Goal: Task Accomplishment & Management: Complete application form

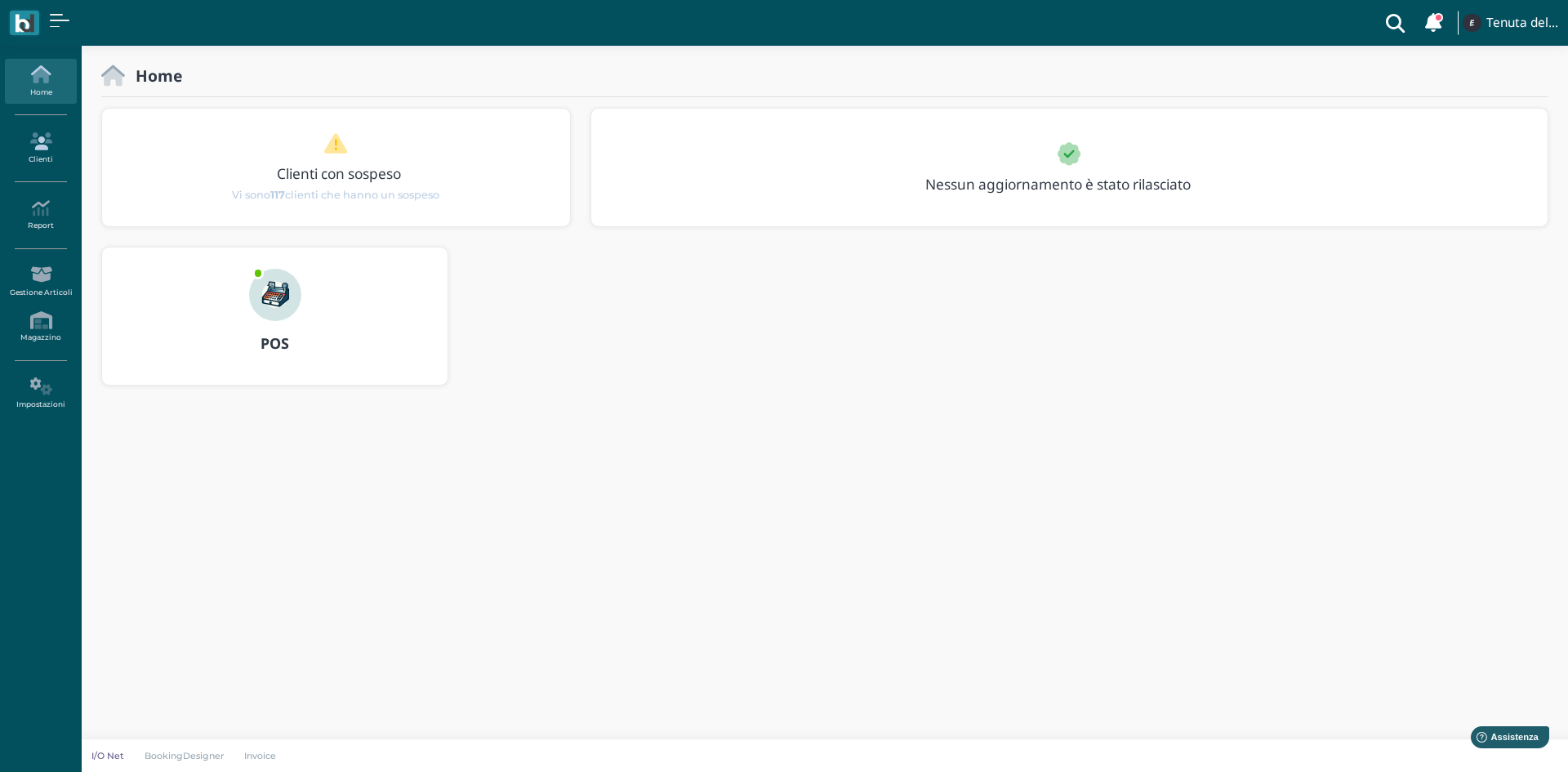
click at [35, 150] on link "Clienti" at bounding box center [40, 148] width 71 height 45
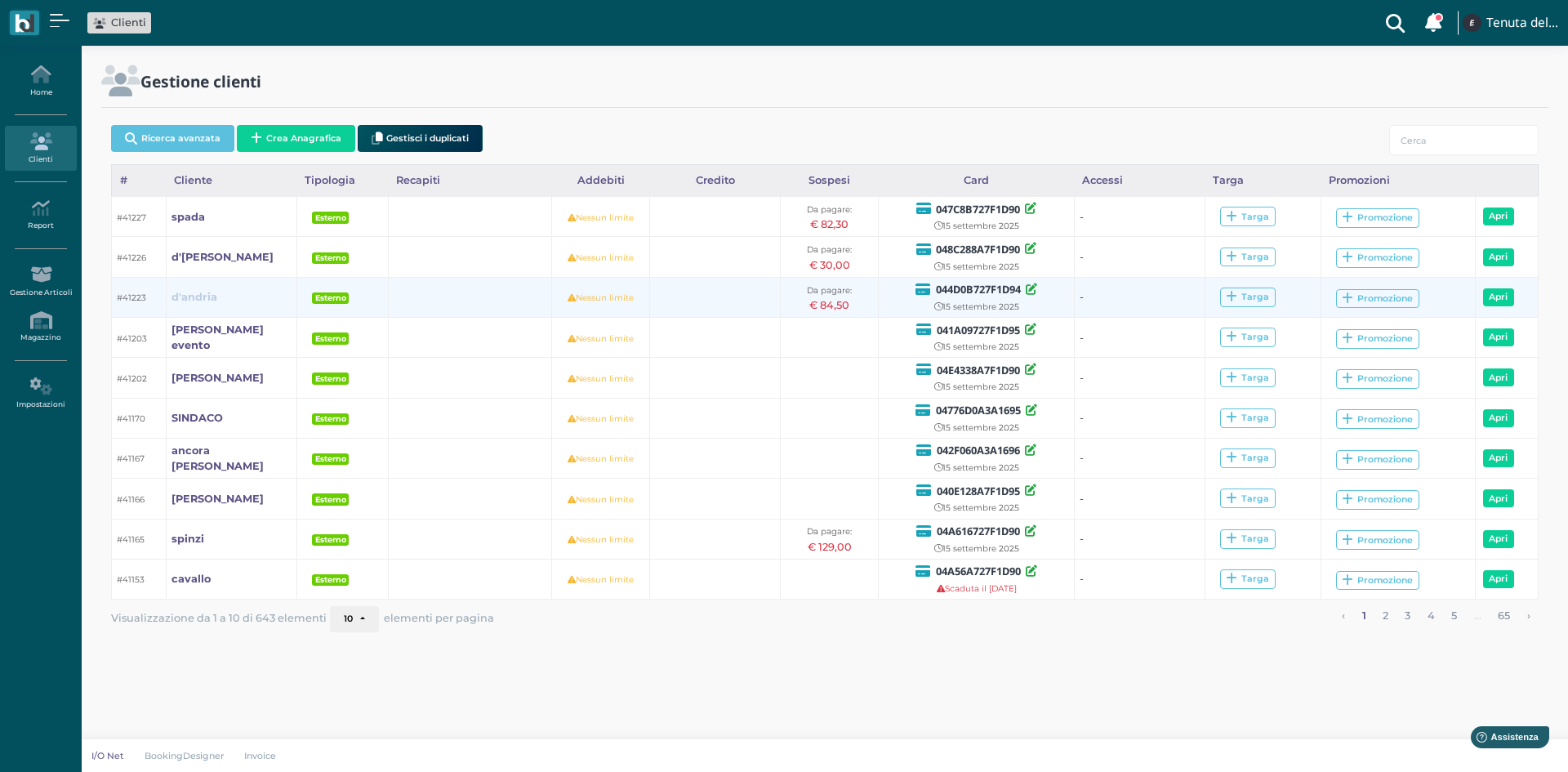
click at [195, 294] on b "d'andria" at bounding box center [194, 297] width 46 height 12
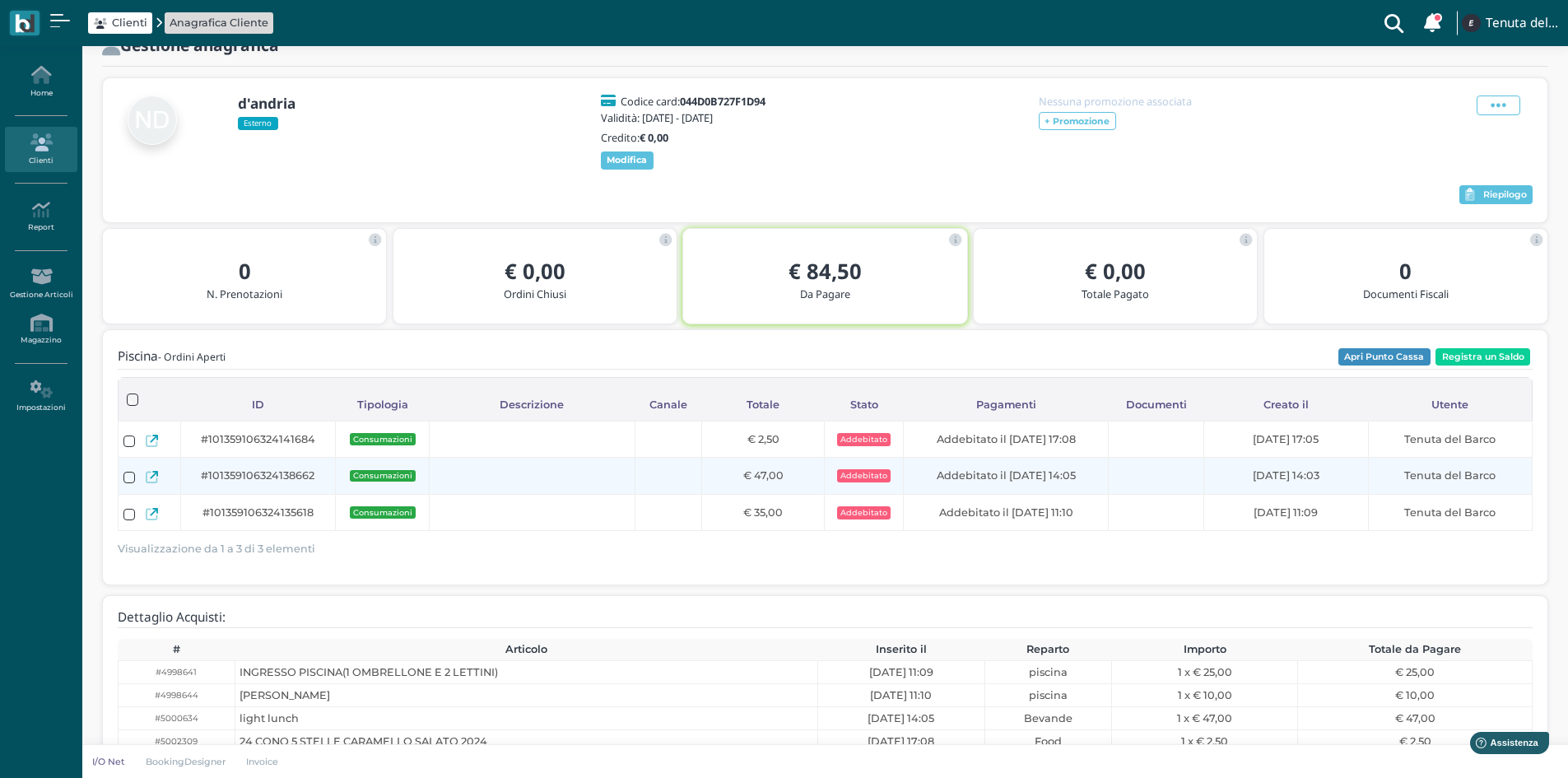
scroll to position [82, 0]
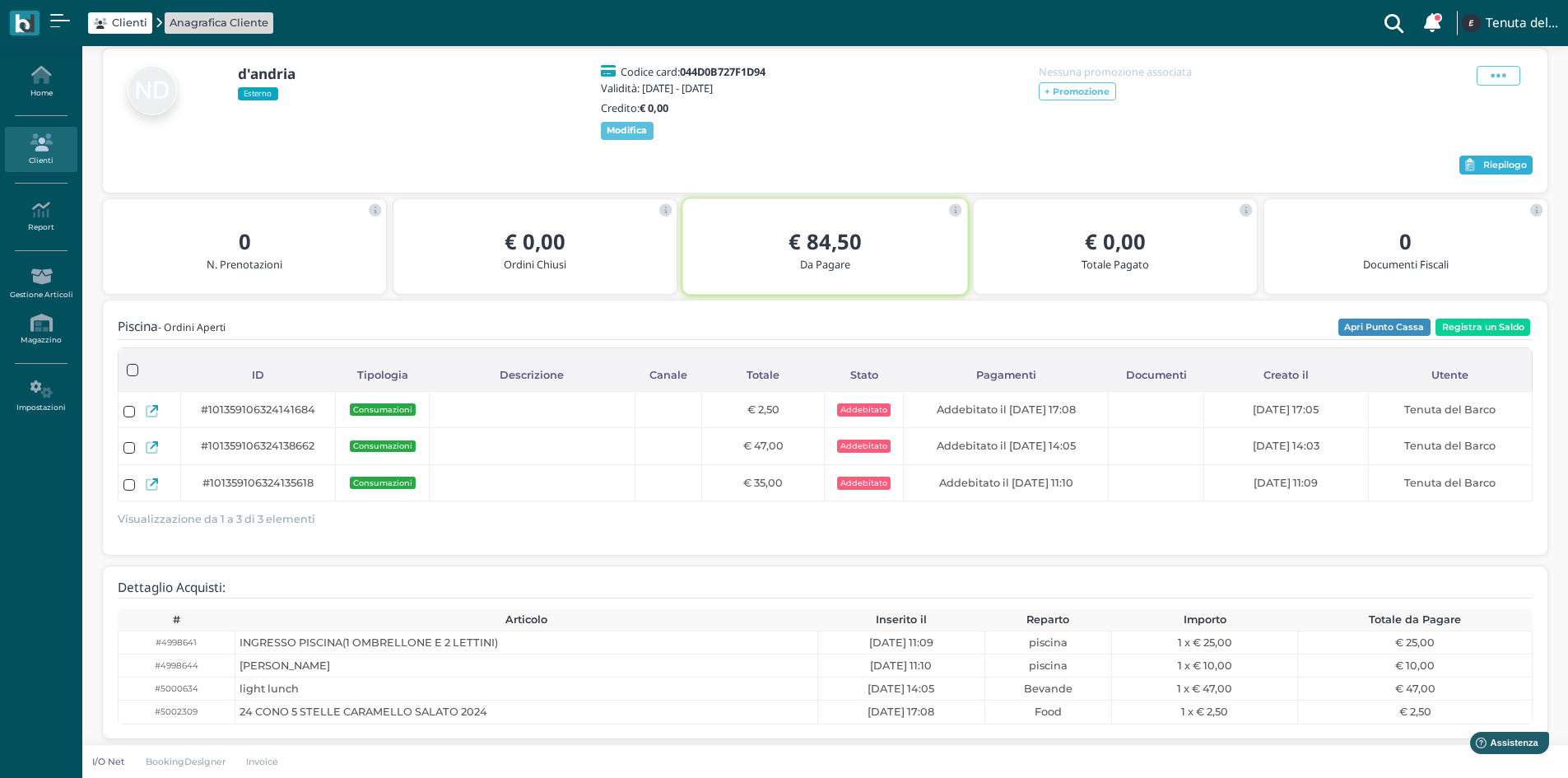
click at [1477, 168] on button "Riepilogo" at bounding box center [1495, 165] width 73 height 20
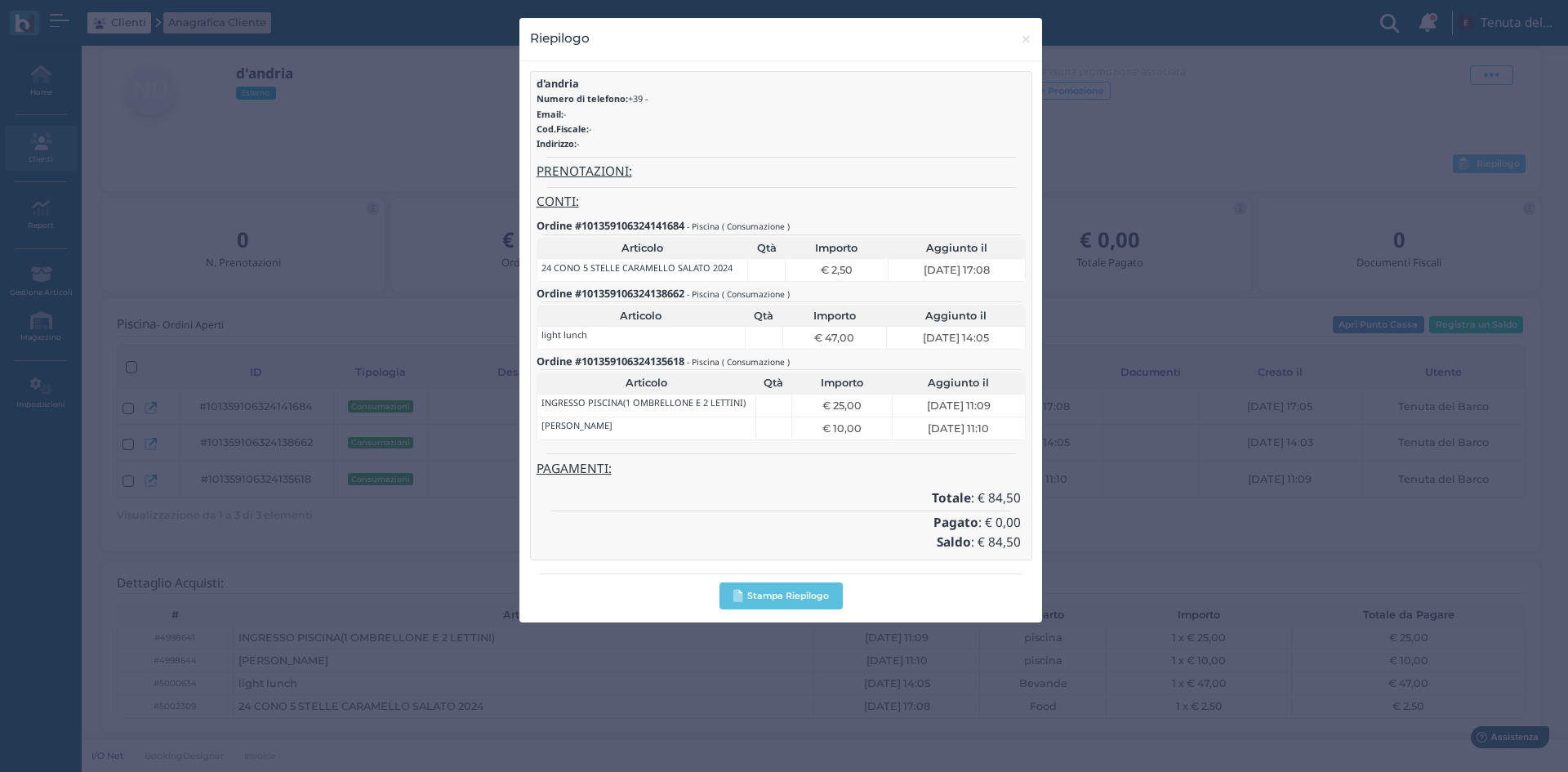
click at [1035, 14] on div "Riepilogo × close d'andria Numero di telefono: +39 - Email: - Cod.Fiscale: - In…" at bounding box center [784, 386] width 1568 height 772
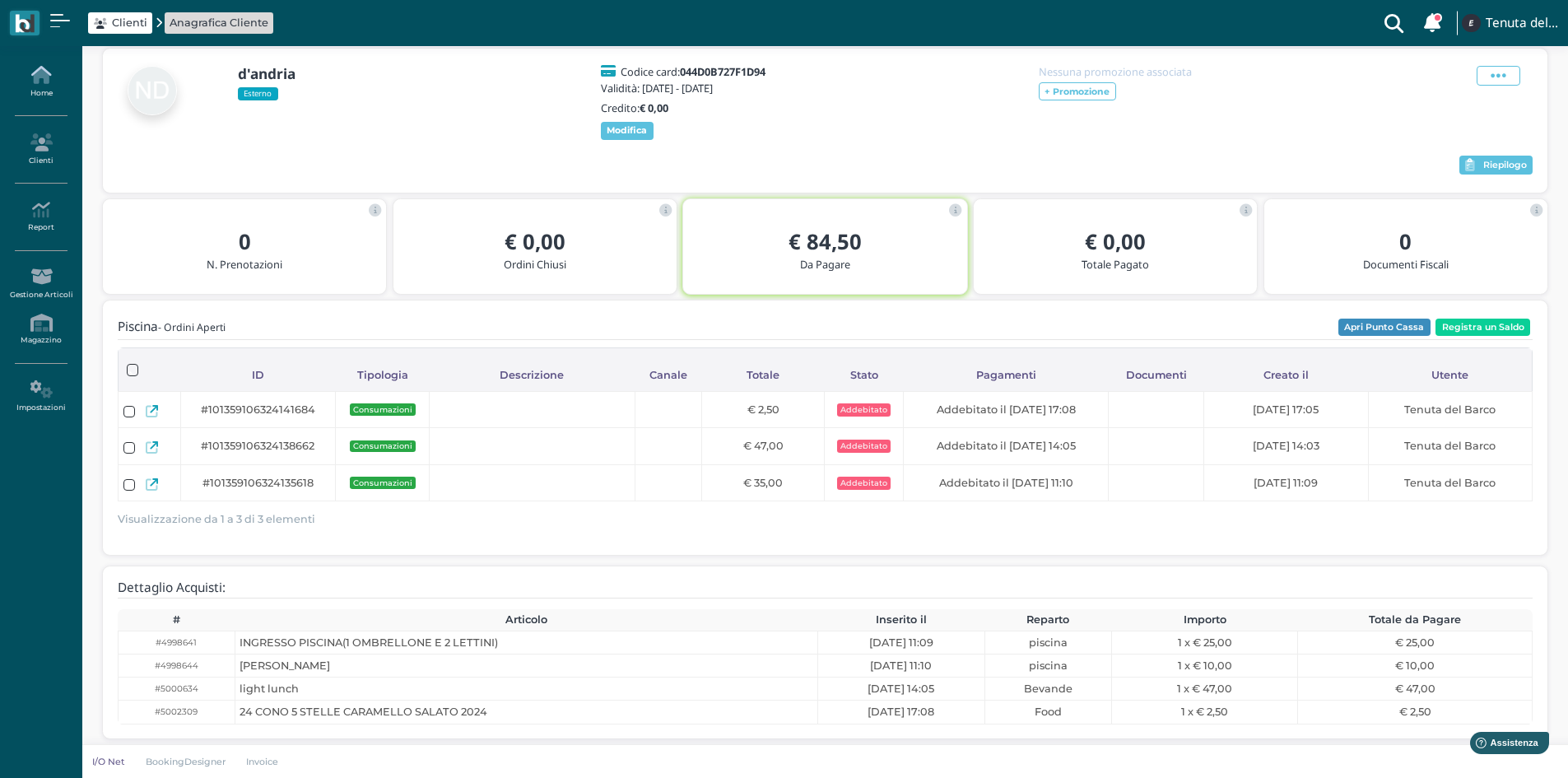
click at [35, 91] on link "Home" at bounding box center [40, 82] width 71 height 46
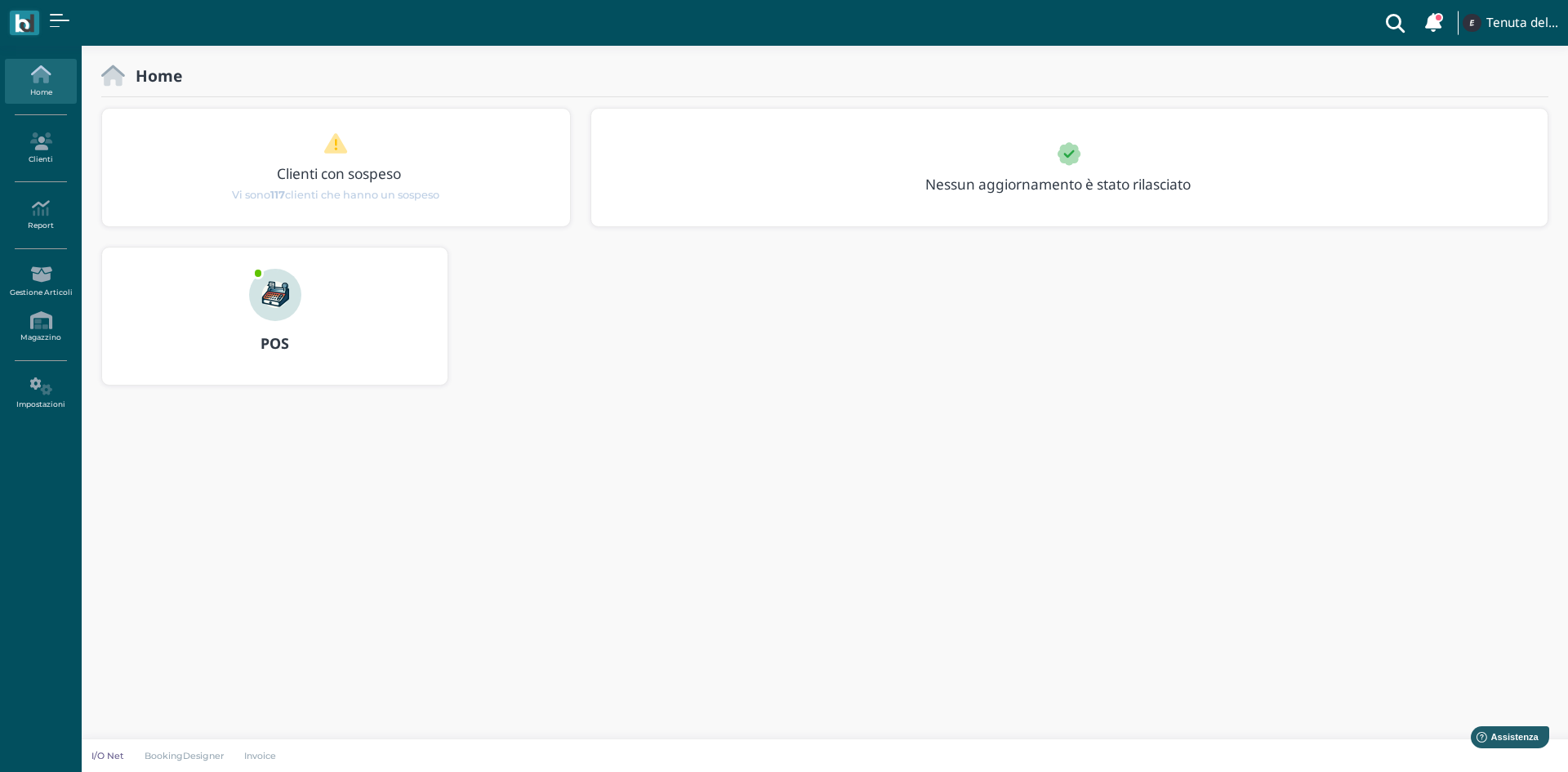
click at [248, 320] on div at bounding box center [275, 284] width 78 height 73
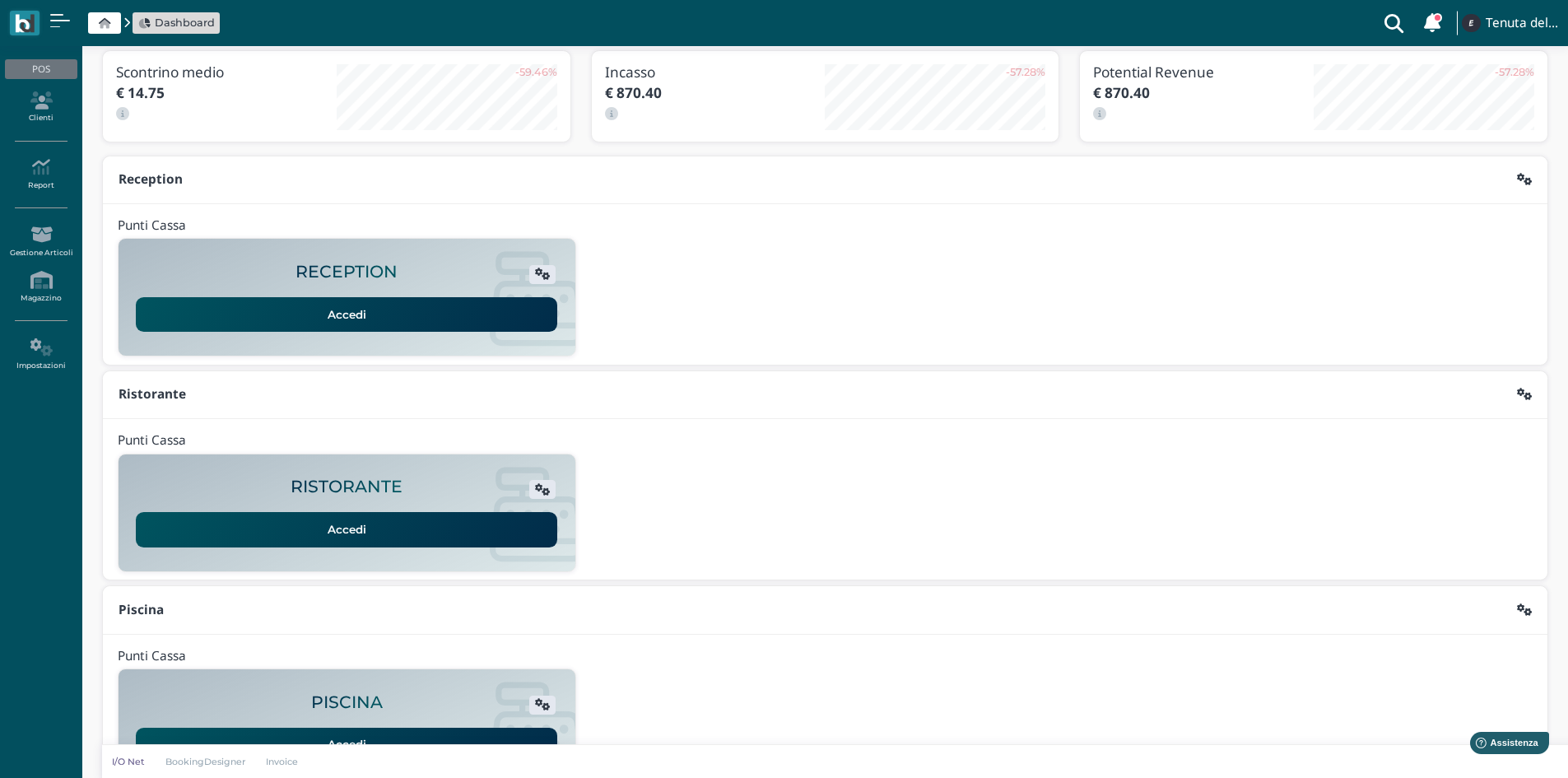
scroll to position [134, 0]
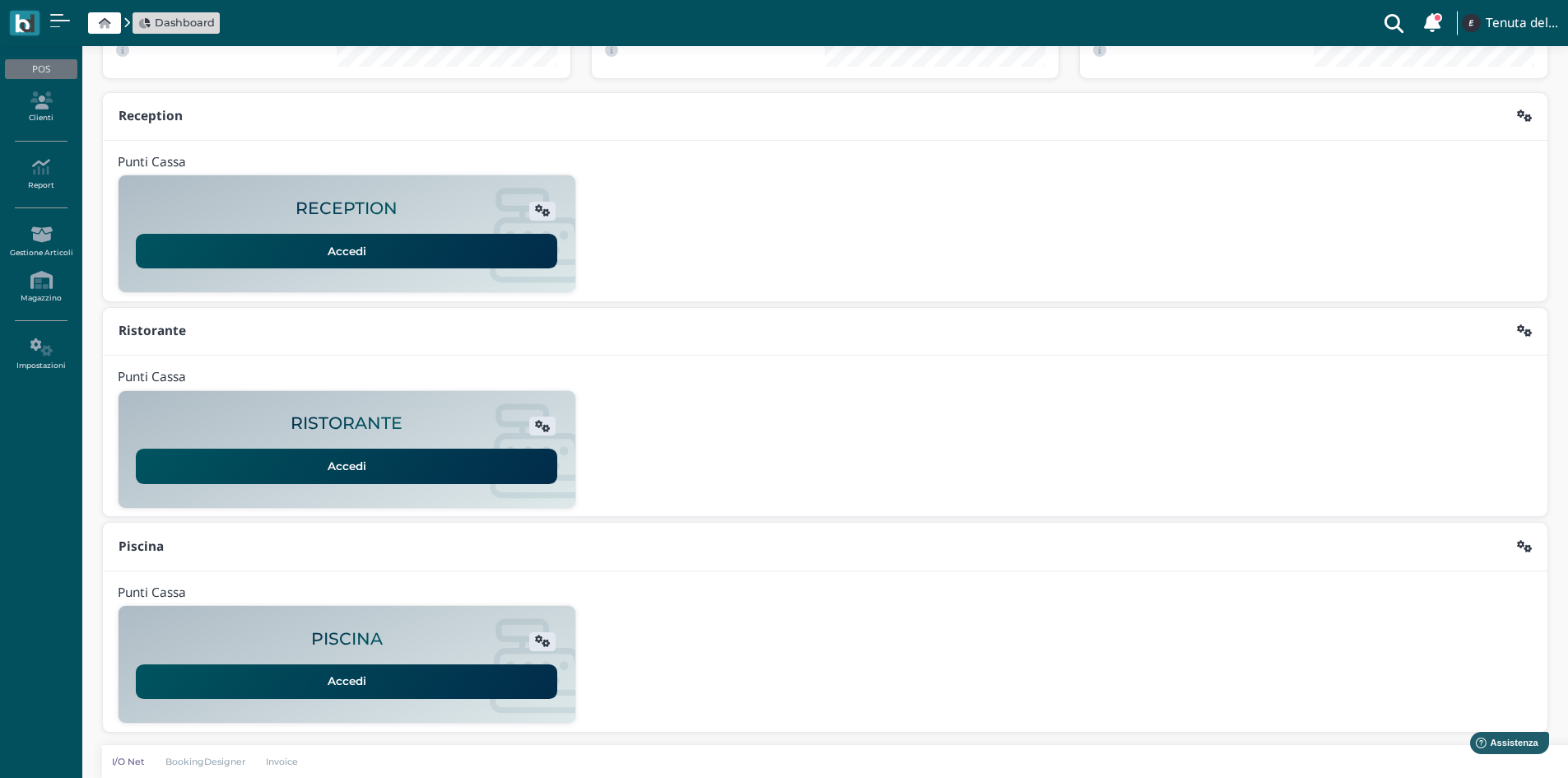
click at [474, 695] on link "Accedi" at bounding box center [346, 681] width 422 height 34
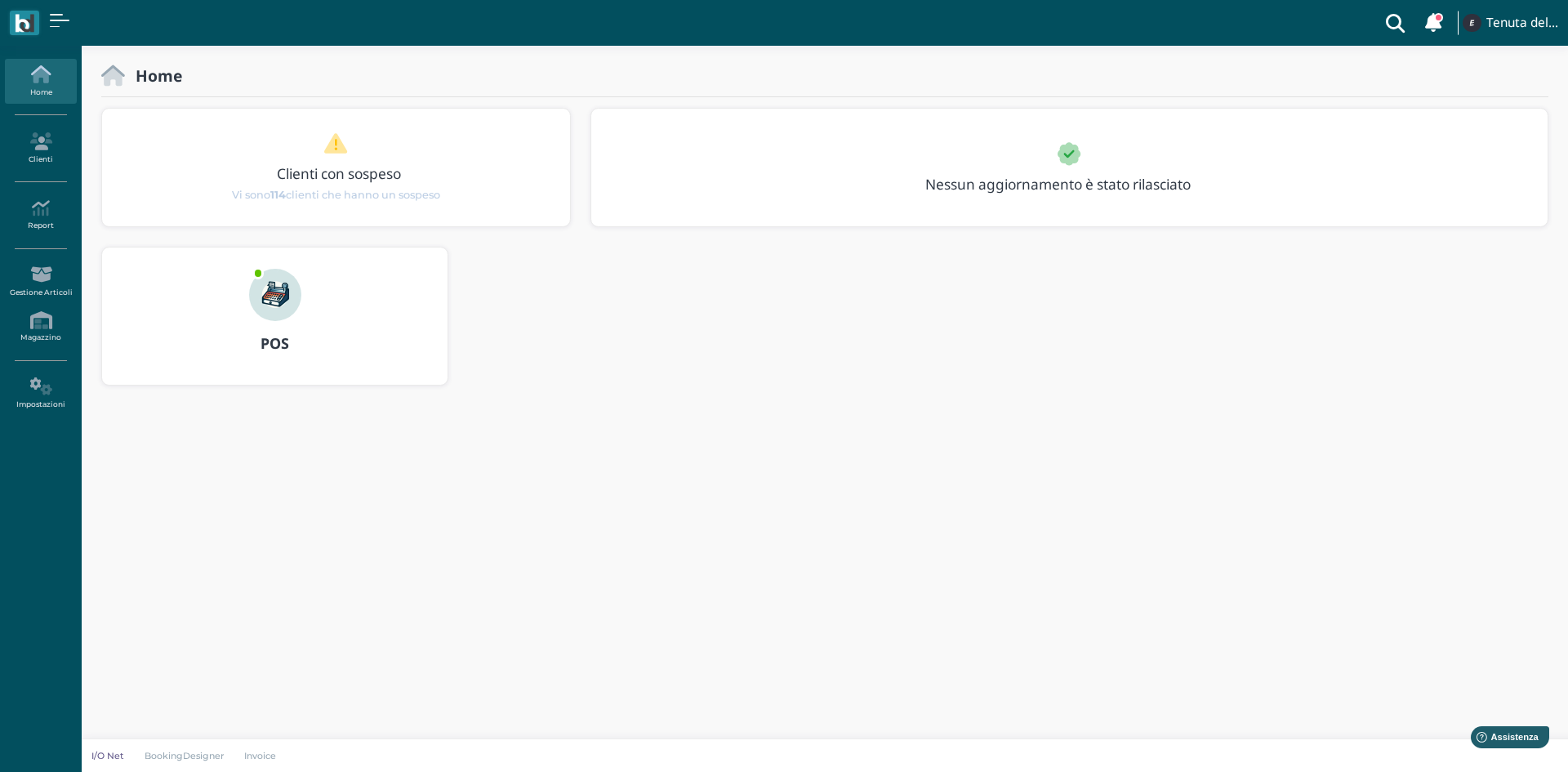
click at [266, 292] on img at bounding box center [274, 294] width 52 height 52
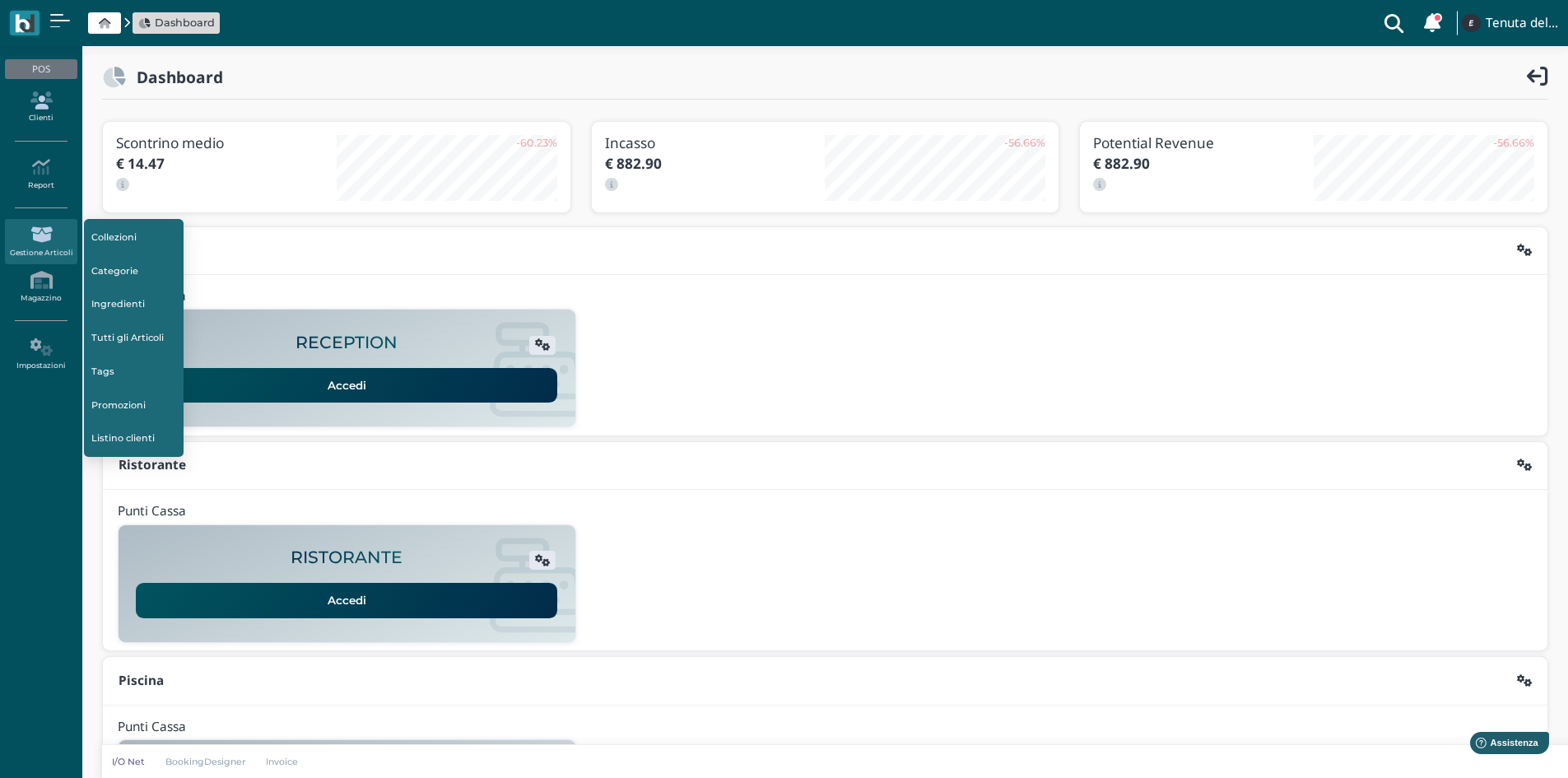
click at [42, 119] on link "Clienti" at bounding box center [40, 107] width 71 height 46
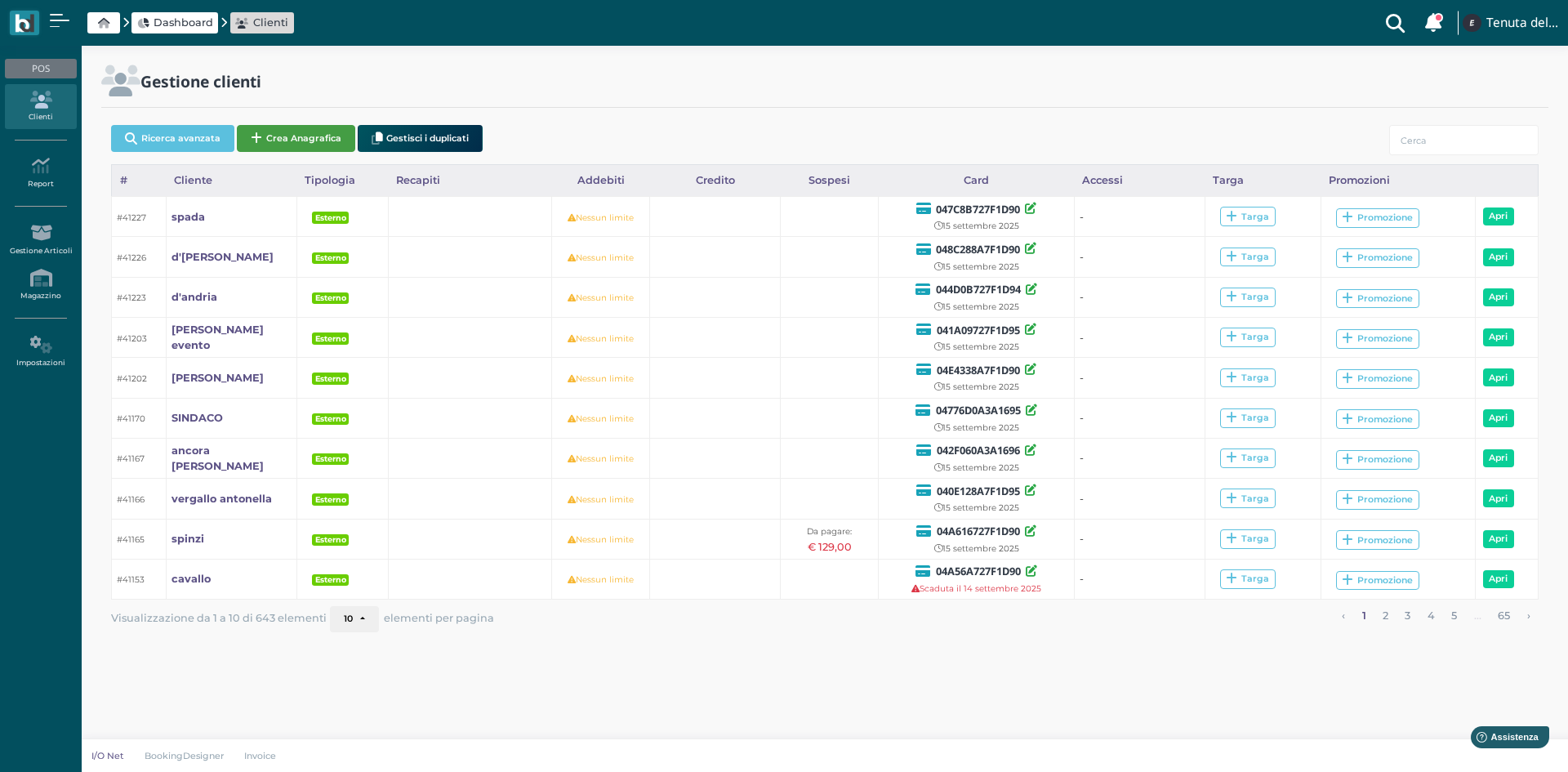
click at [308, 137] on button "Crea Anagrafica" at bounding box center [296, 139] width 118 height 27
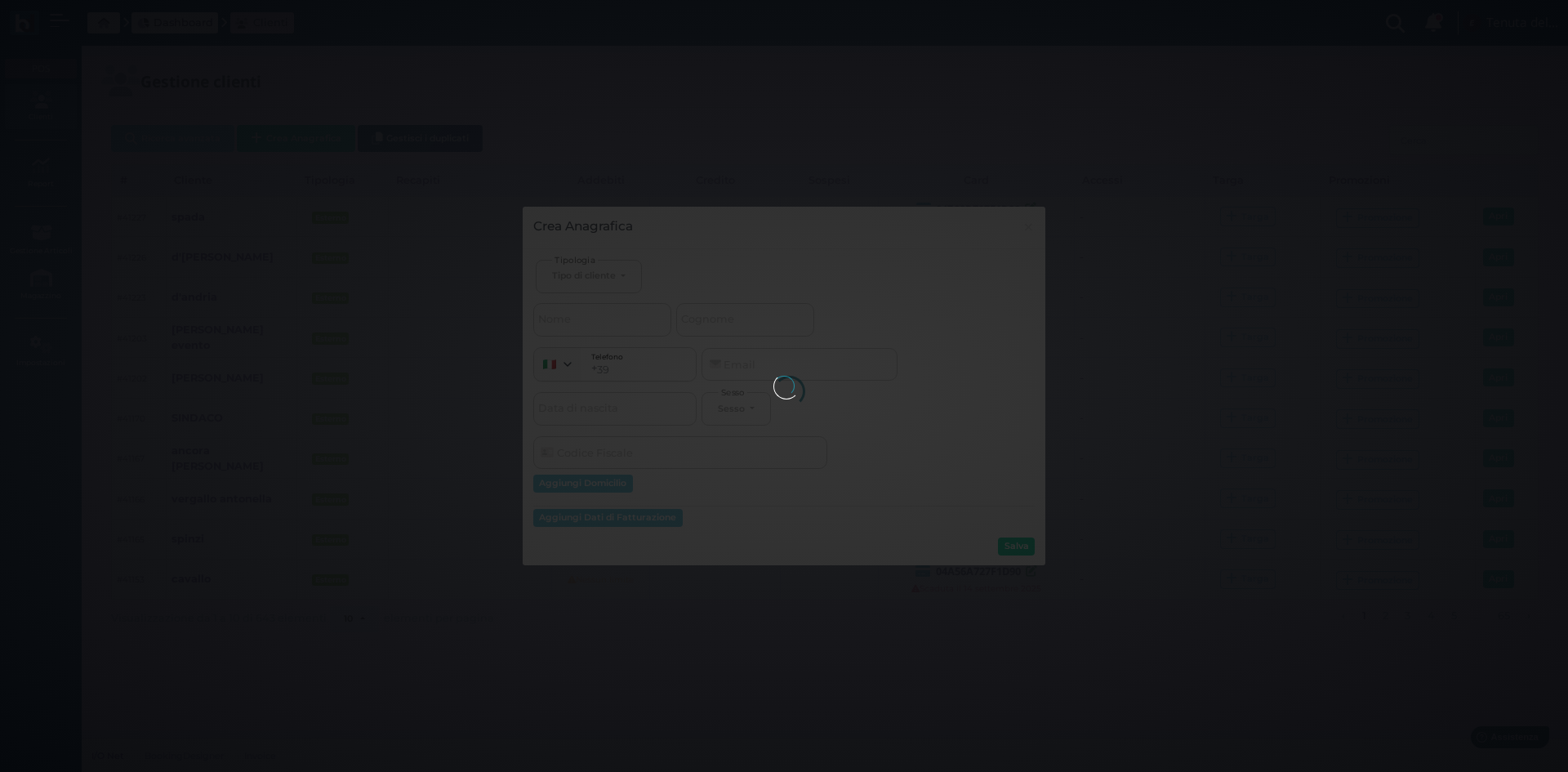
select select
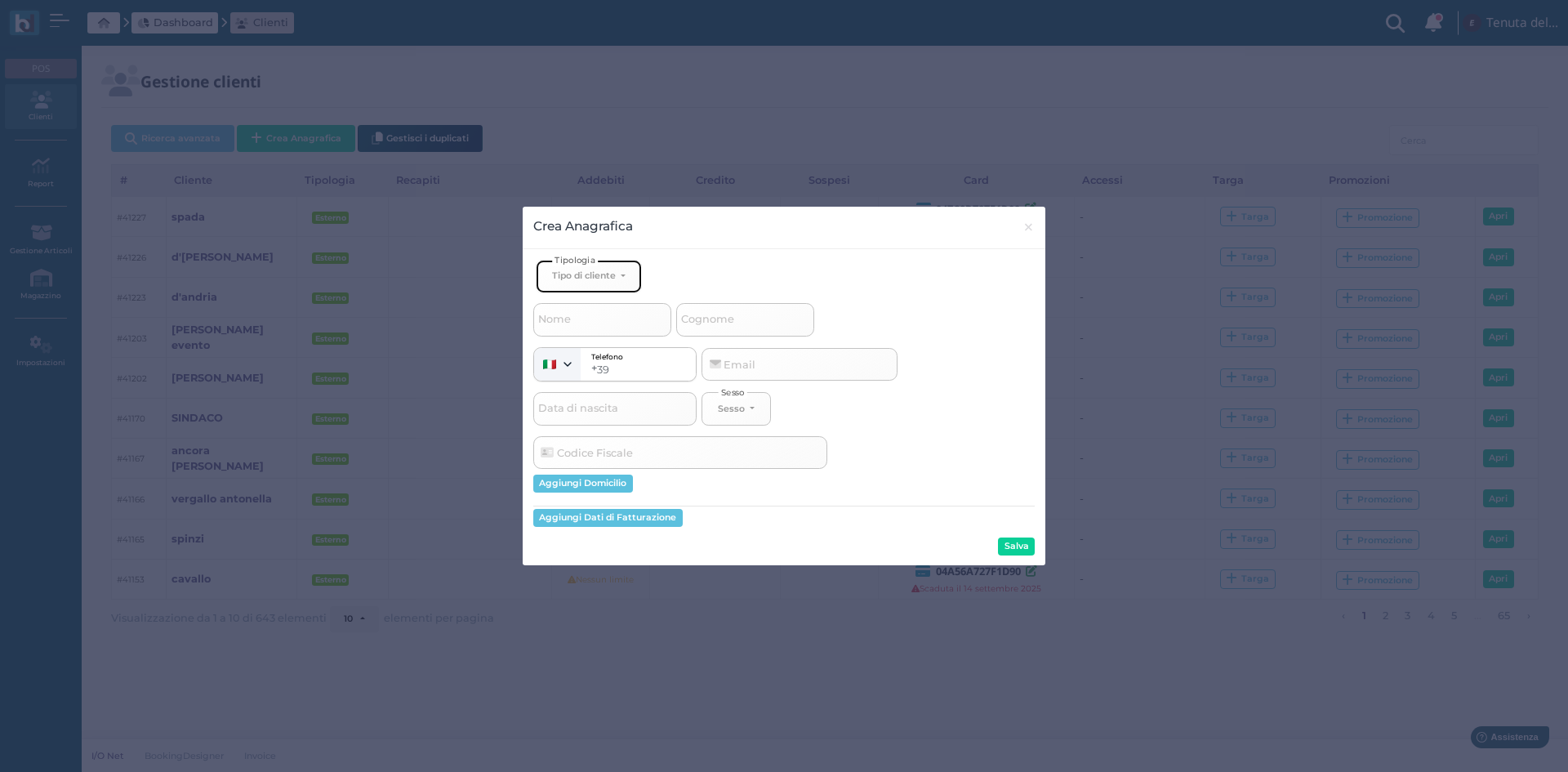
click at [585, 274] on div "Tipo di cliente" at bounding box center [584, 274] width 64 height 11
drag, startPoint x: 591, startPoint y: 327, endPoint x: 583, endPoint y: 324, distance: 8.5
click at [590, 327] on span "Esterno" at bounding box center [573, 330] width 41 height 13
select select "[object Object]"
select select
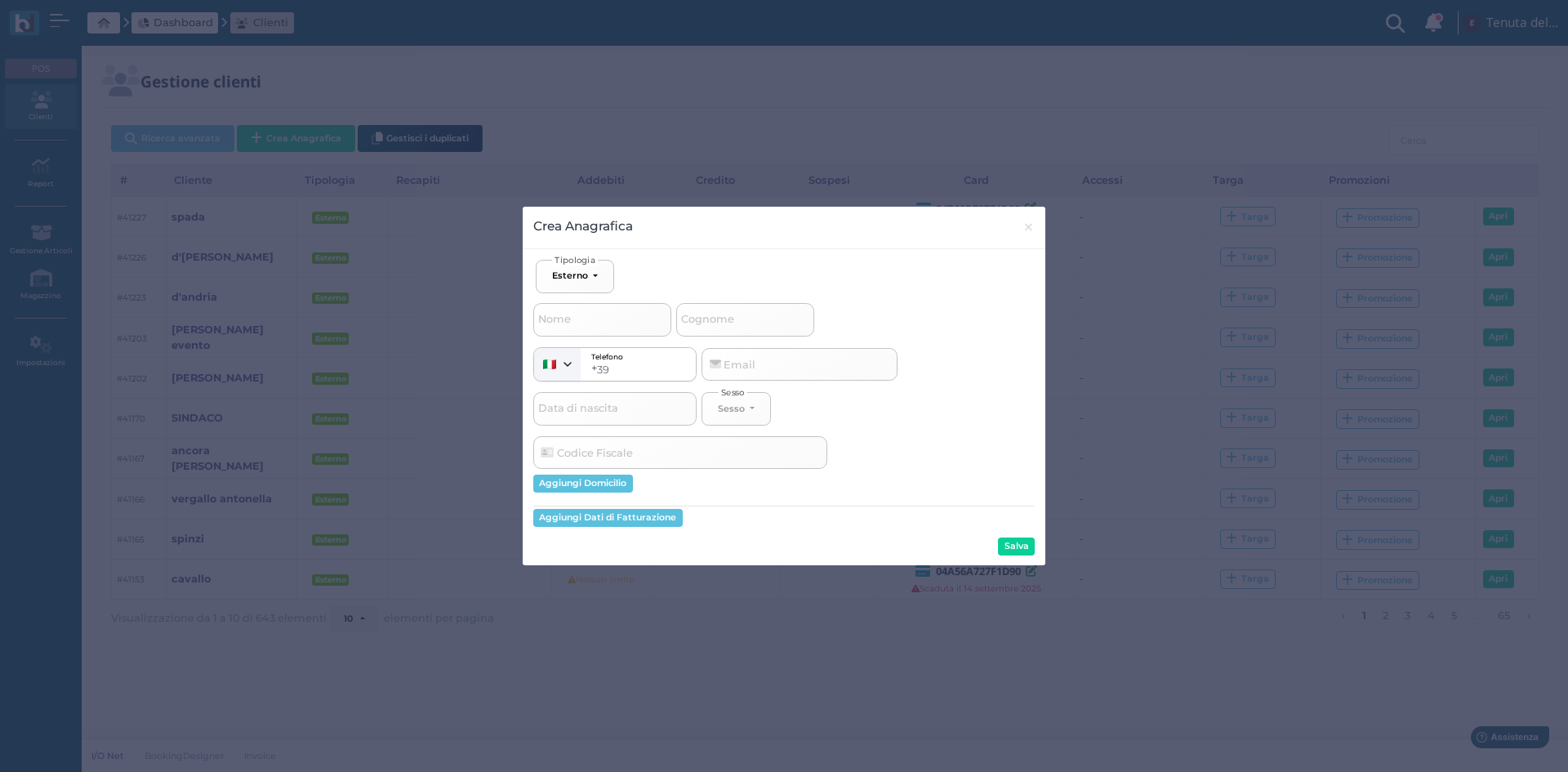
click at [572, 311] on span "Nome" at bounding box center [555, 320] width 37 height 20
click at [572, 311] on input "Nome" at bounding box center [602, 320] width 138 height 32
click at [572, 315] on input "Nome" at bounding box center [602, 320] width 138 height 32
type input "m"
select select
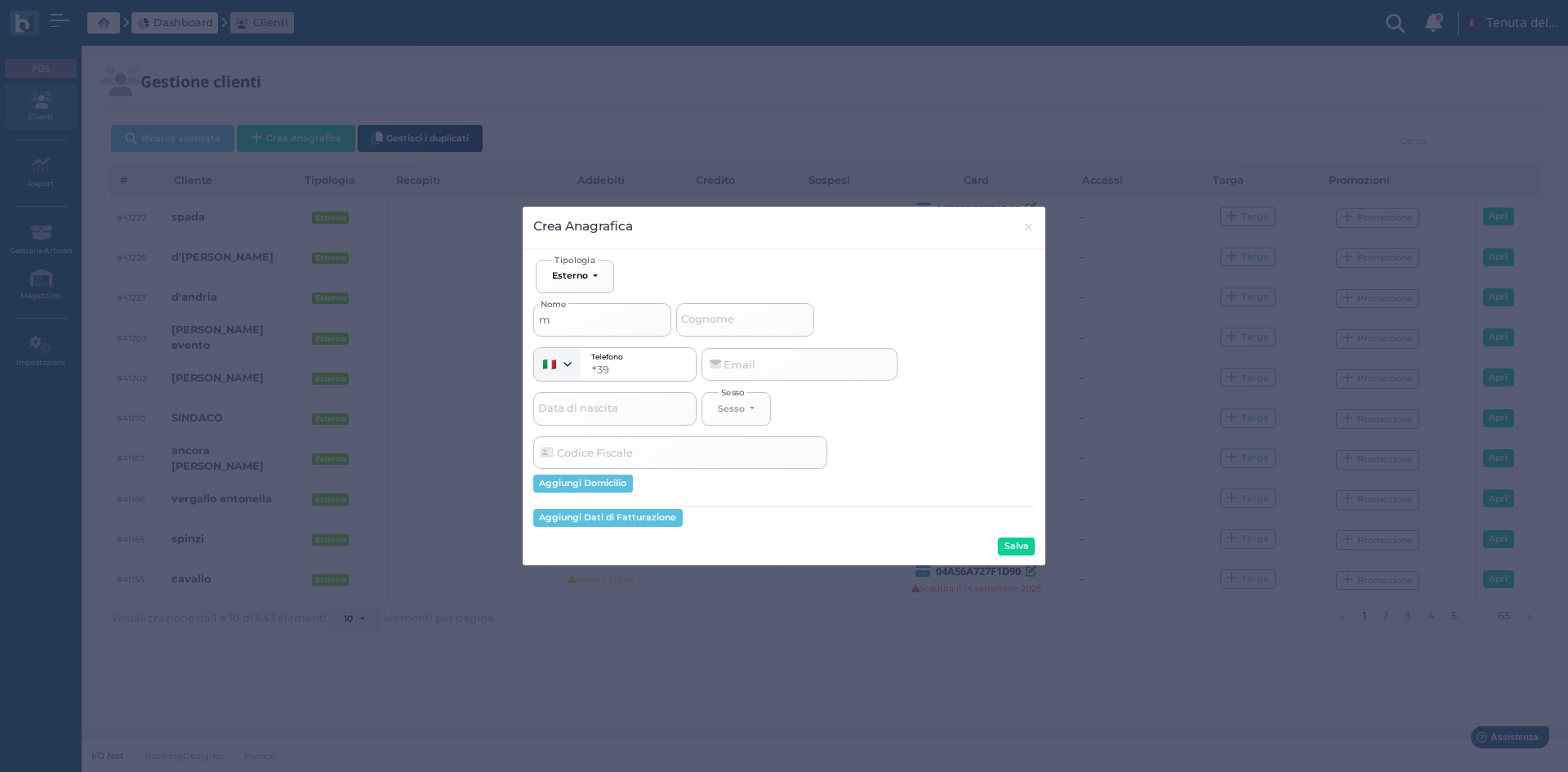
type input "ma"
select select
type input "mart"
select select
type input "mar"
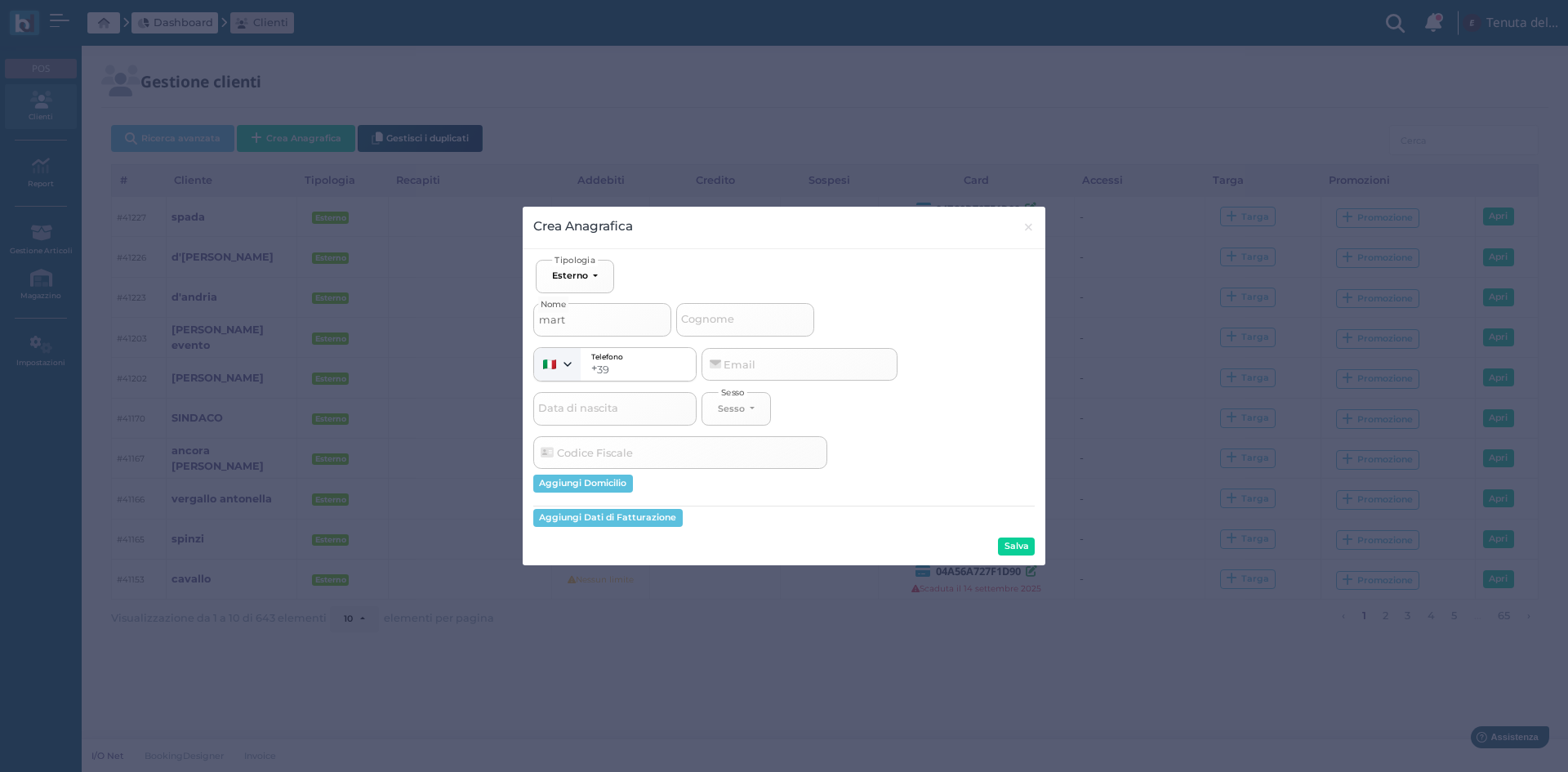
select select
type input "mara"
select select
type input "maran"
select select
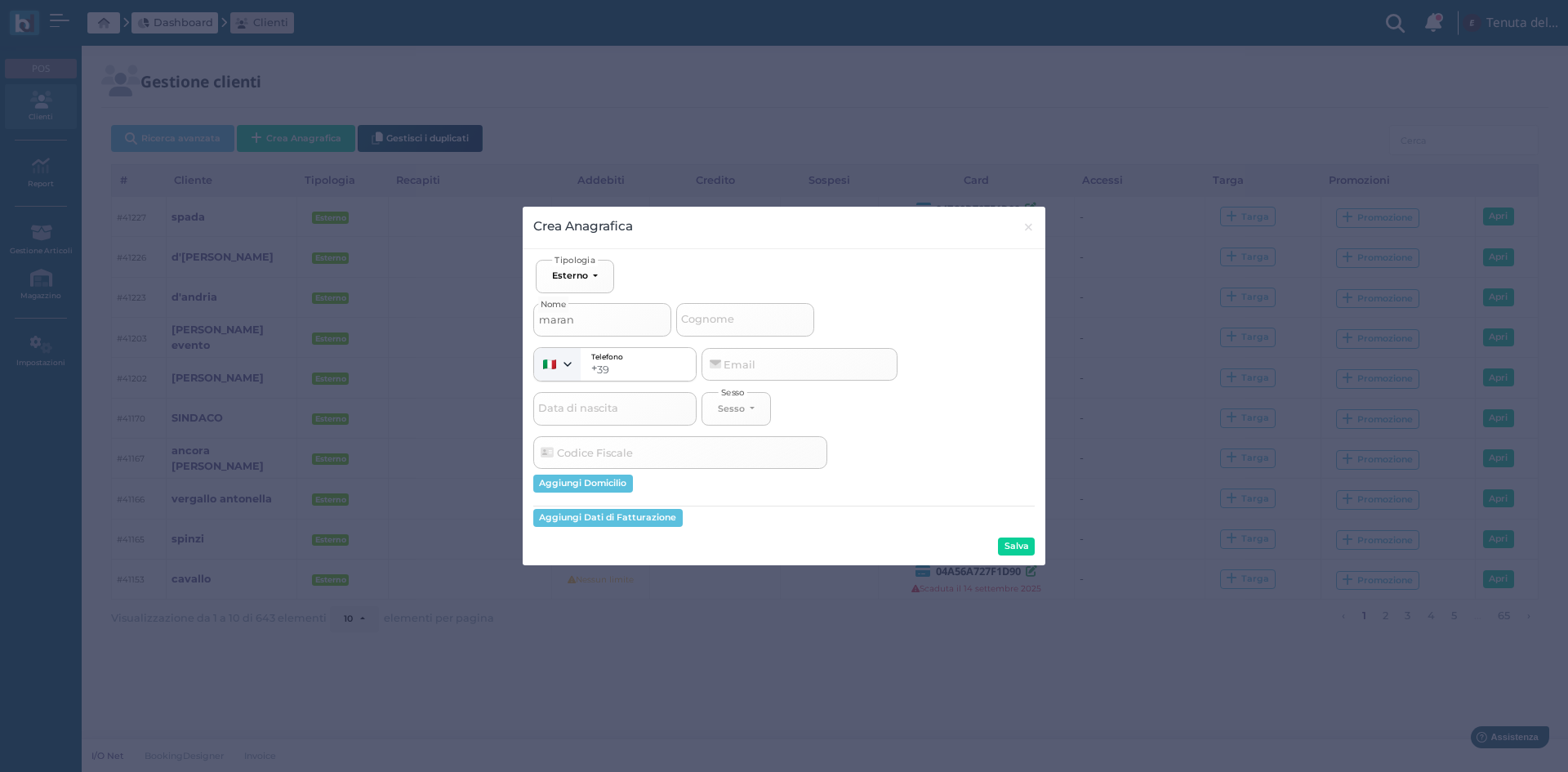
type input "marang"
select select
type input "marangi"
select select
type input "marangio"
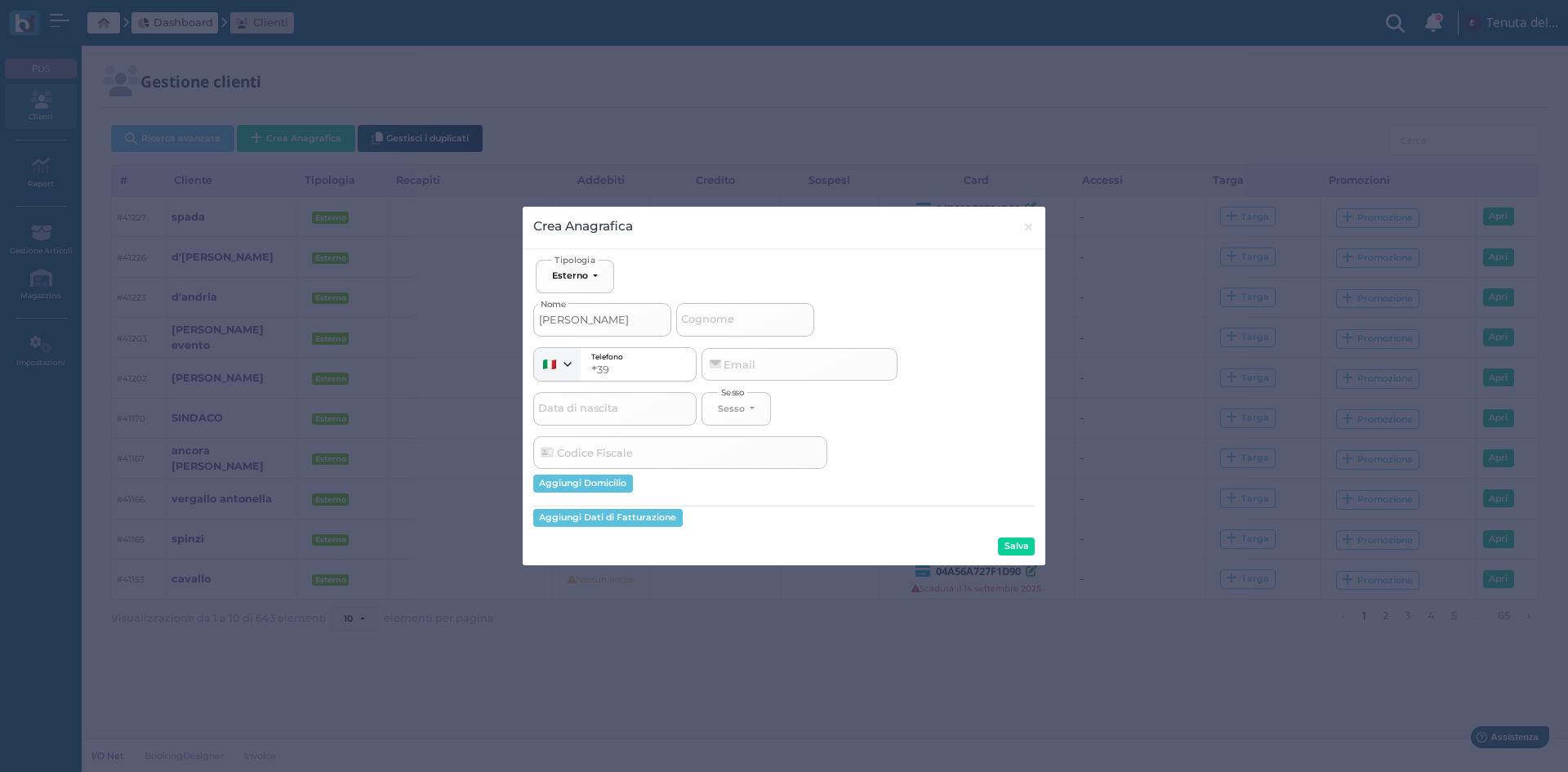
select select
type input "marangiol"
select select
type input "marangiolo"
select select
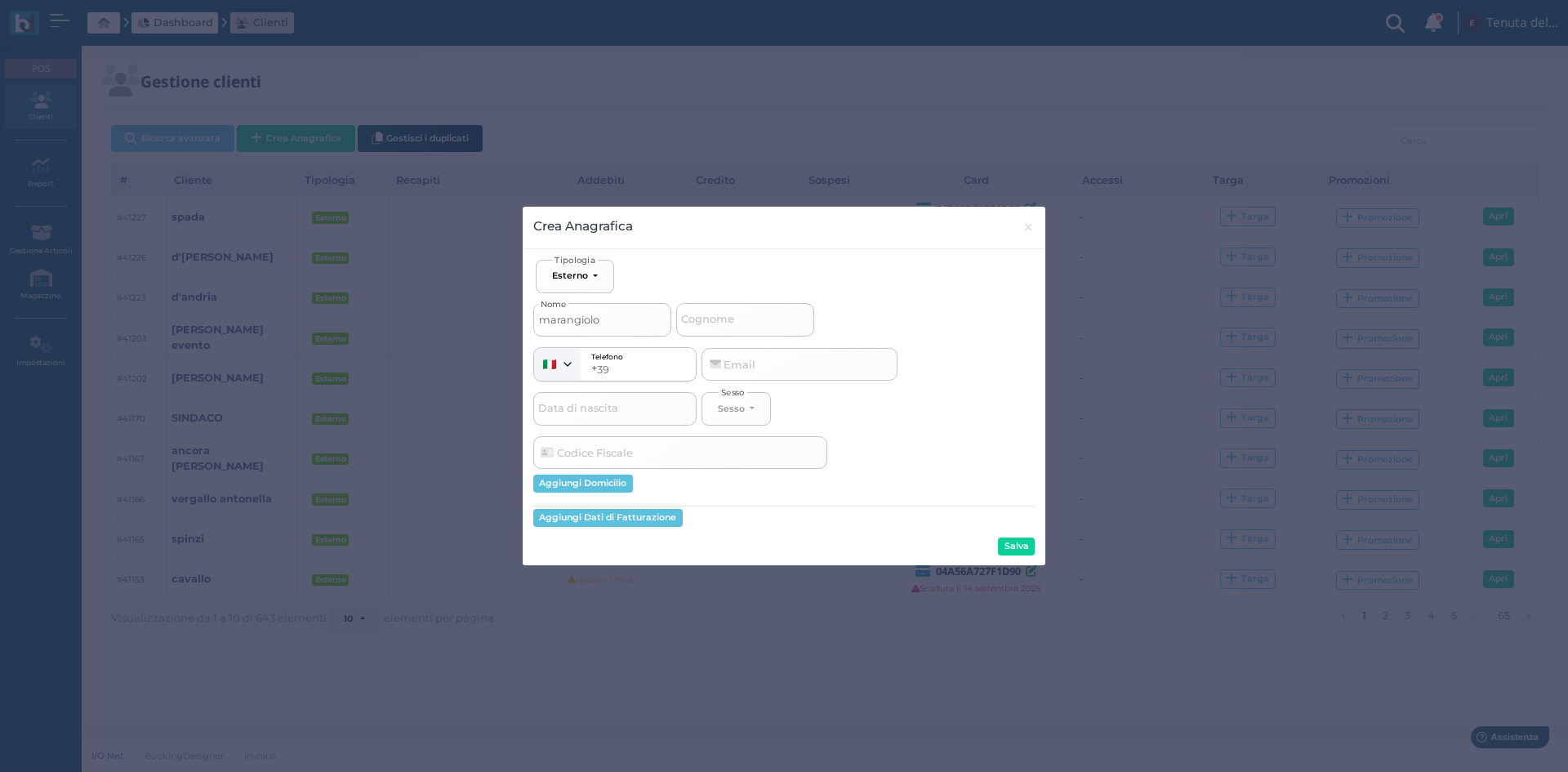
type input "marangiolo"
click at [1017, 536] on div "Ospite Esterno Hotel Dipendente Standard Dipendente Junior Proprietario Esterno…" at bounding box center [784, 407] width 501 height 296
click at [1013, 539] on button "Salva" at bounding box center [1016, 546] width 37 height 18
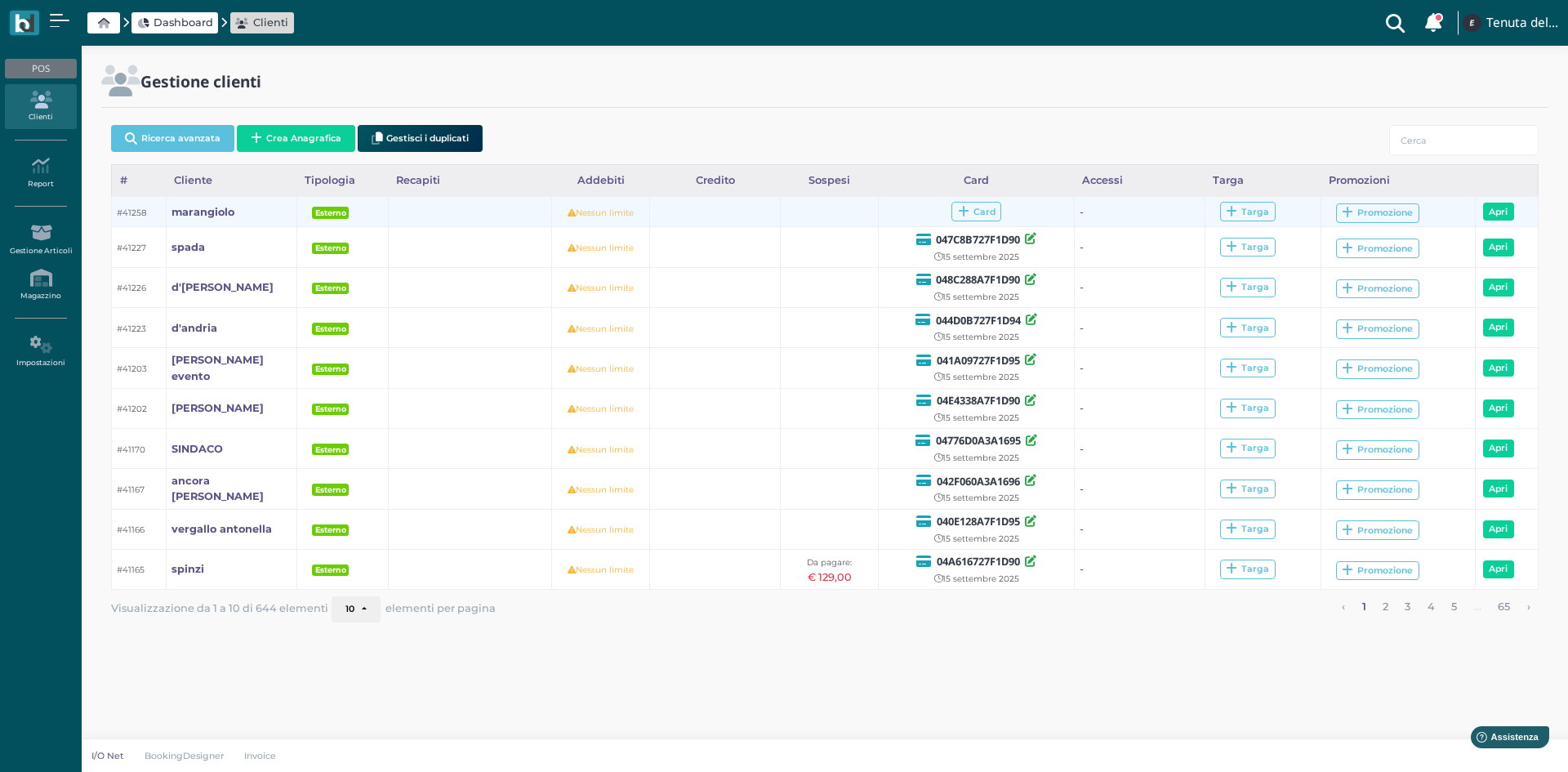
click at [993, 224] on td "Card" at bounding box center [977, 211] width 196 height 30
click at [983, 215] on span "Card" at bounding box center [976, 211] width 49 height 20
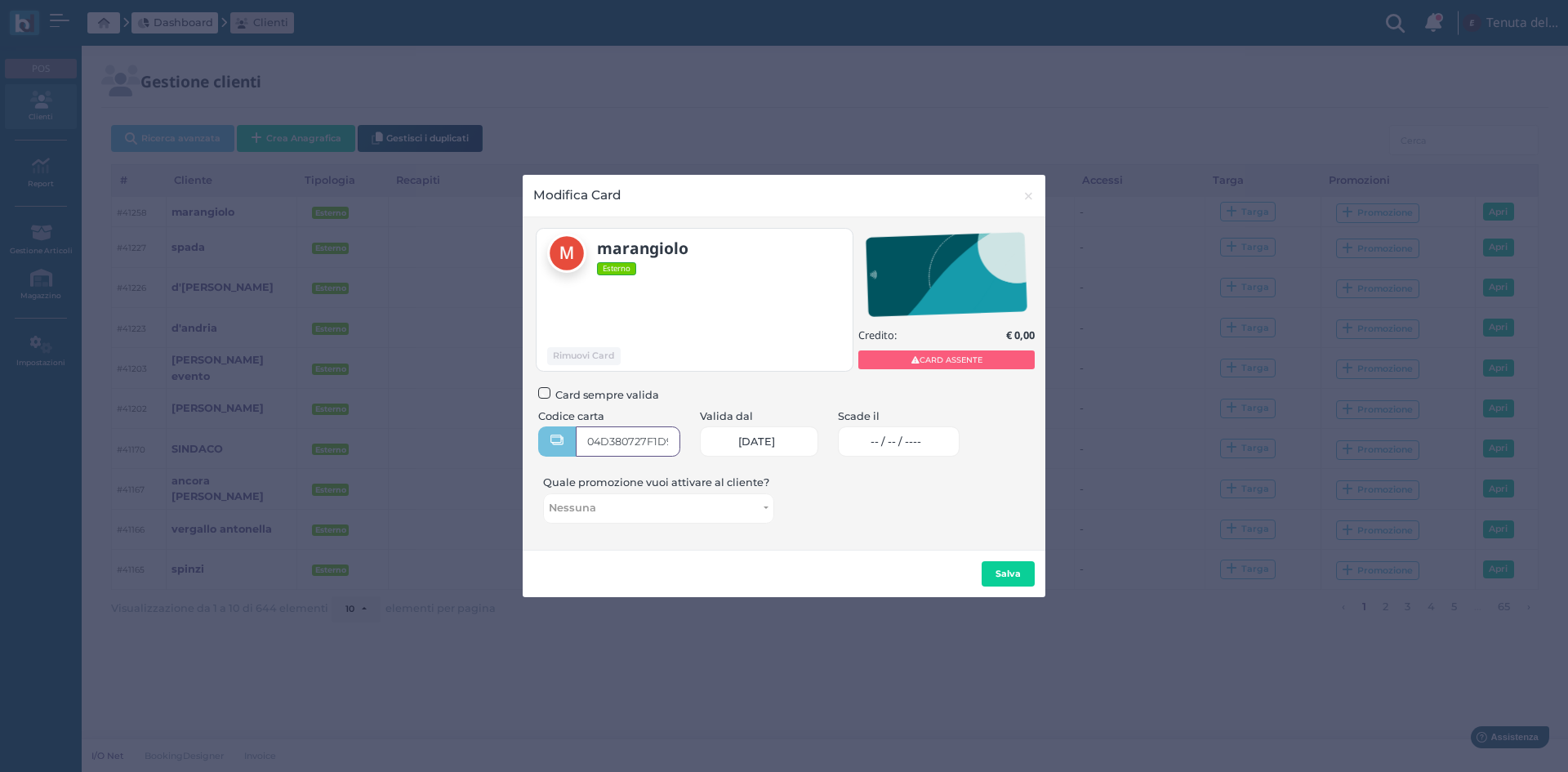
type input "04D380727F1D90"
click at [921, 441] on span "-- / -- / ----" at bounding box center [896, 441] width 50 height 13
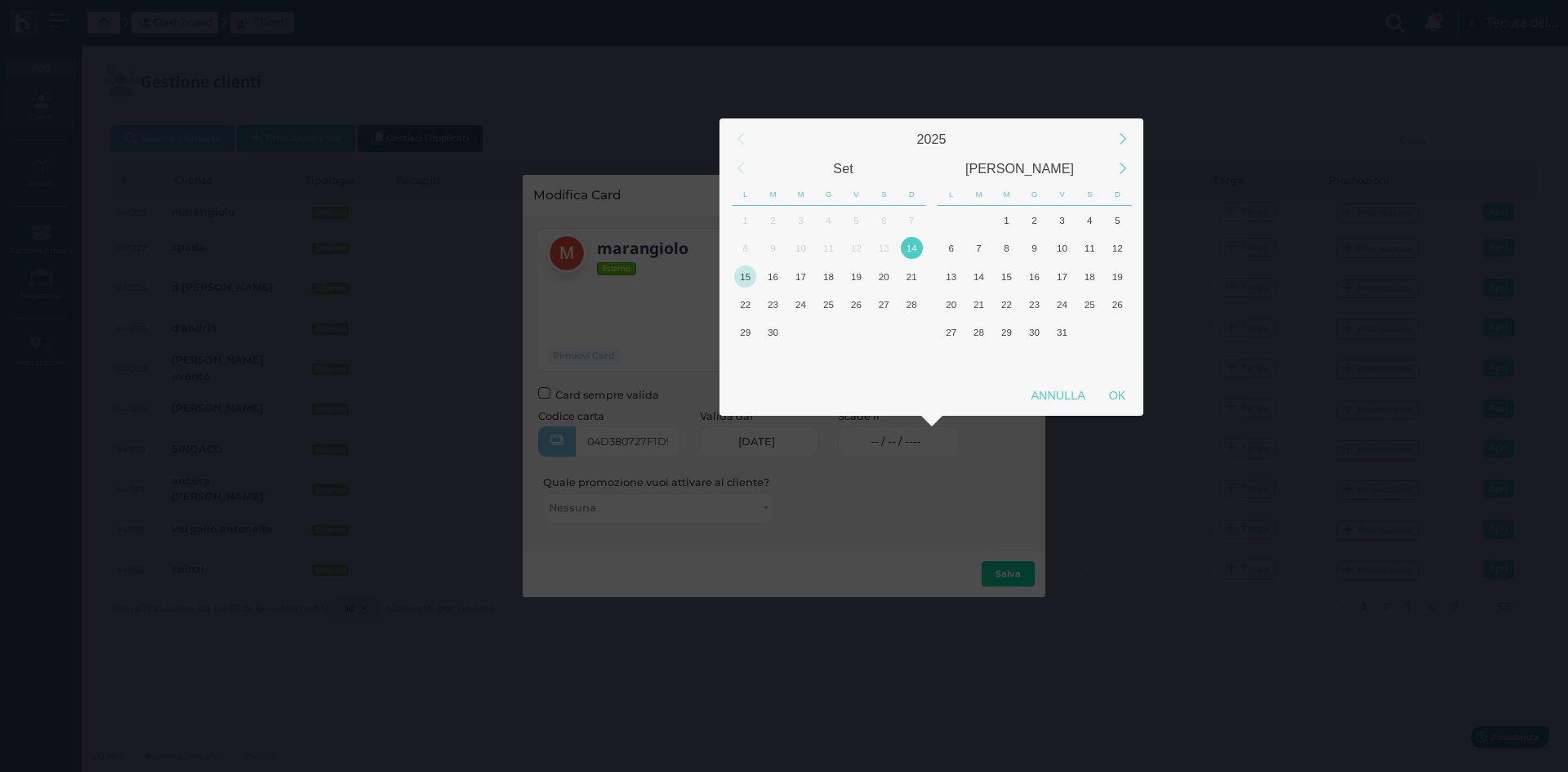
click at [750, 276] on div "15" at bounding box center [746, 276] width 22 height 22
click at [775, 284] on div "16" at bounding box center [773, 276] width 22 height 22
click at [775, 284] on div "16" at bounding box center [773, 276] width 22 height 22
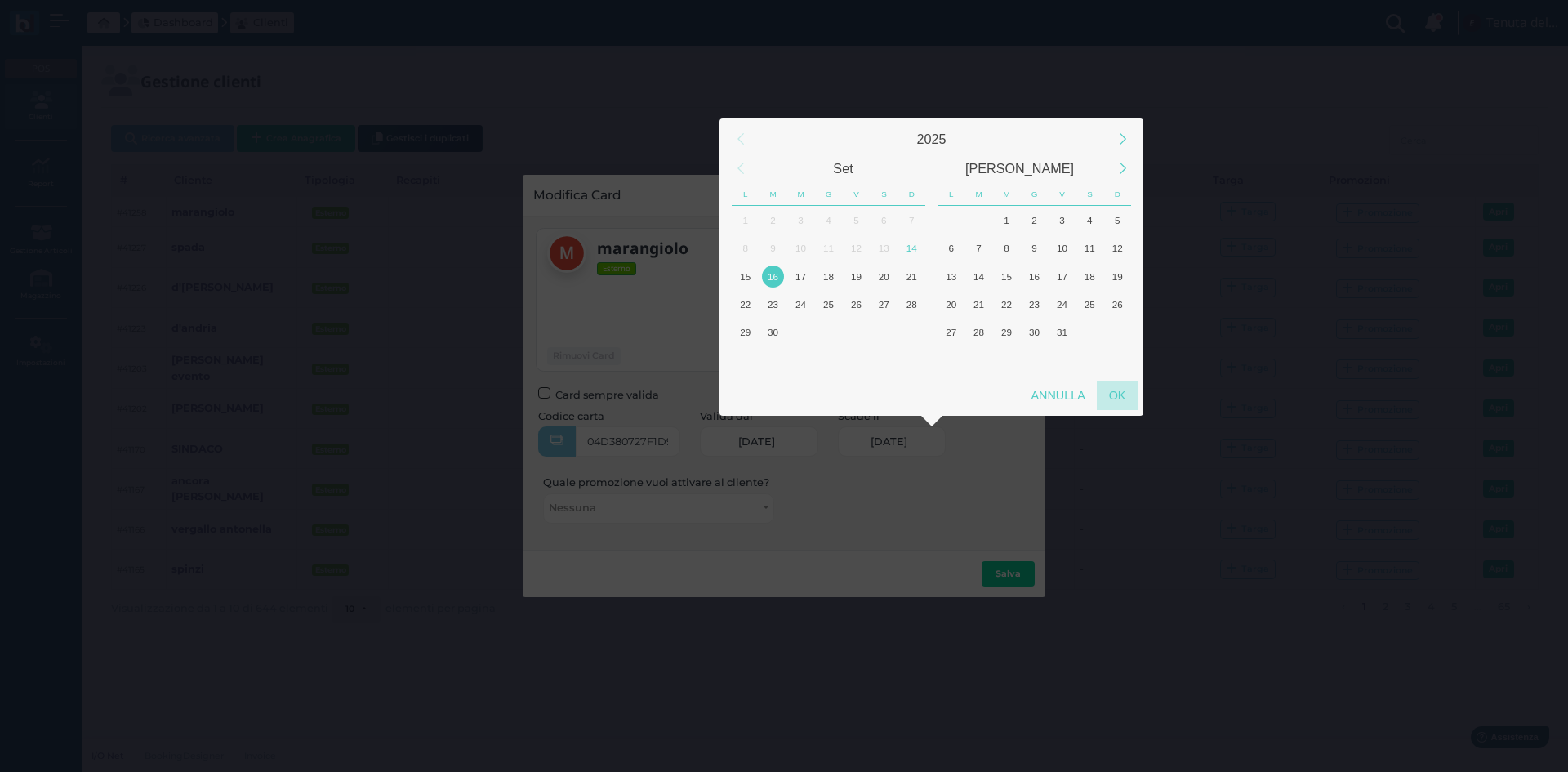
click at [1115, 406] on div "OK" at bounding box center [1117, 395] width 41 height 30
type input "16/09/2025"
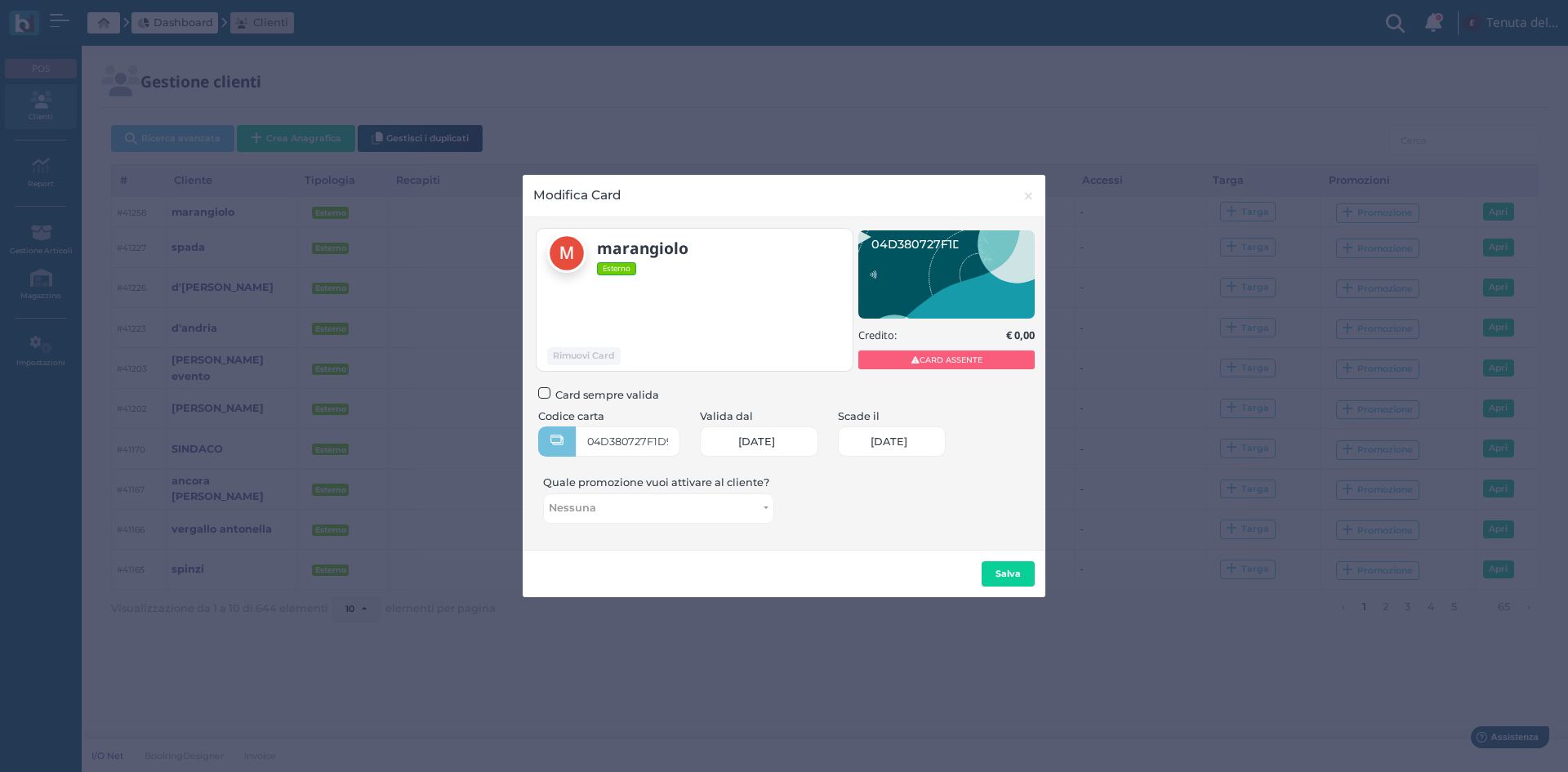
scroll to position [0, 67]
click at [1012, 567] on b "Salva" at bounding box center [1008, 573] width 26 height 11
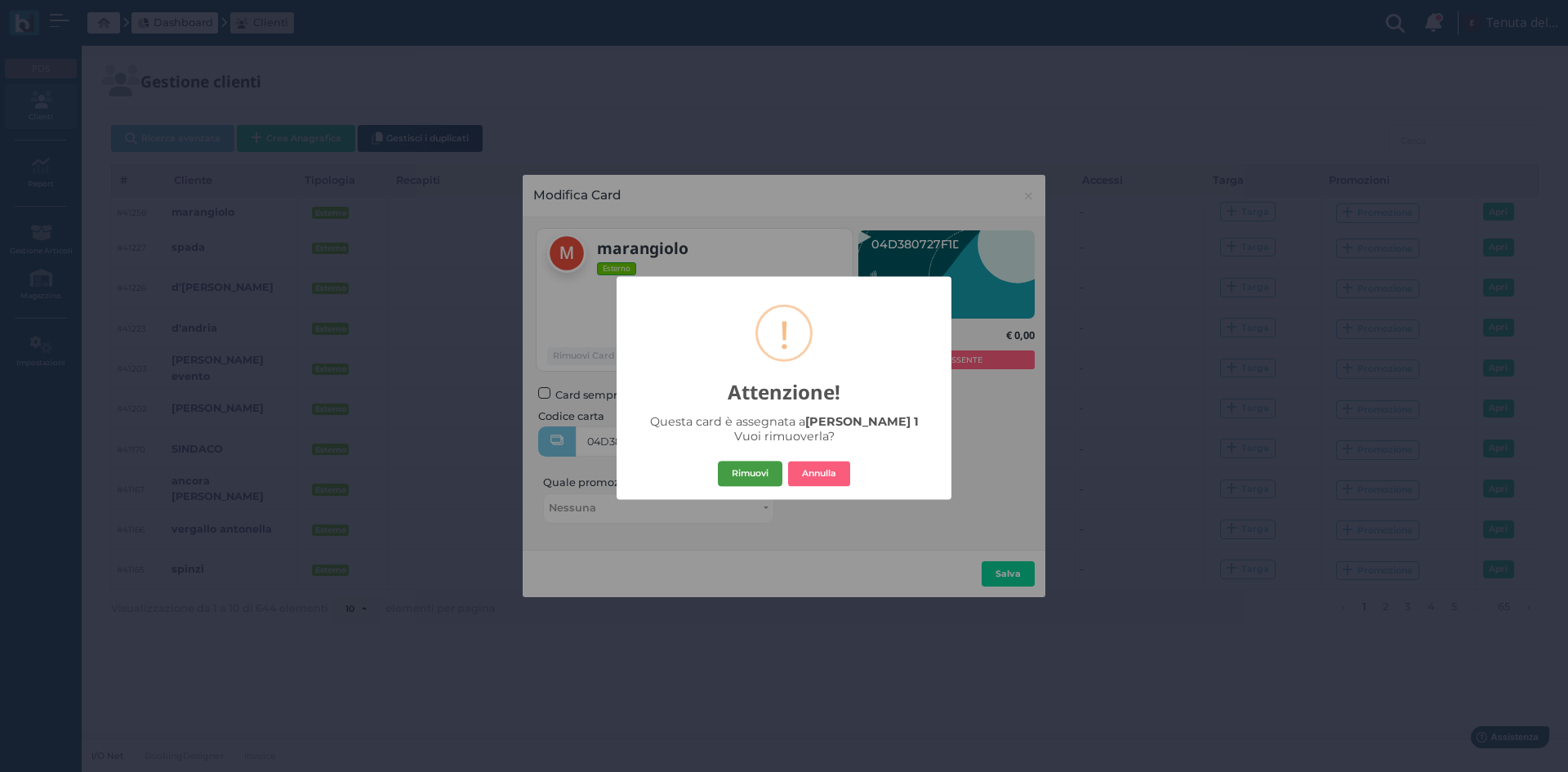
click at [769, 473] on button "Rimuovi" at bounding box center [750, 474] width 65 height 26
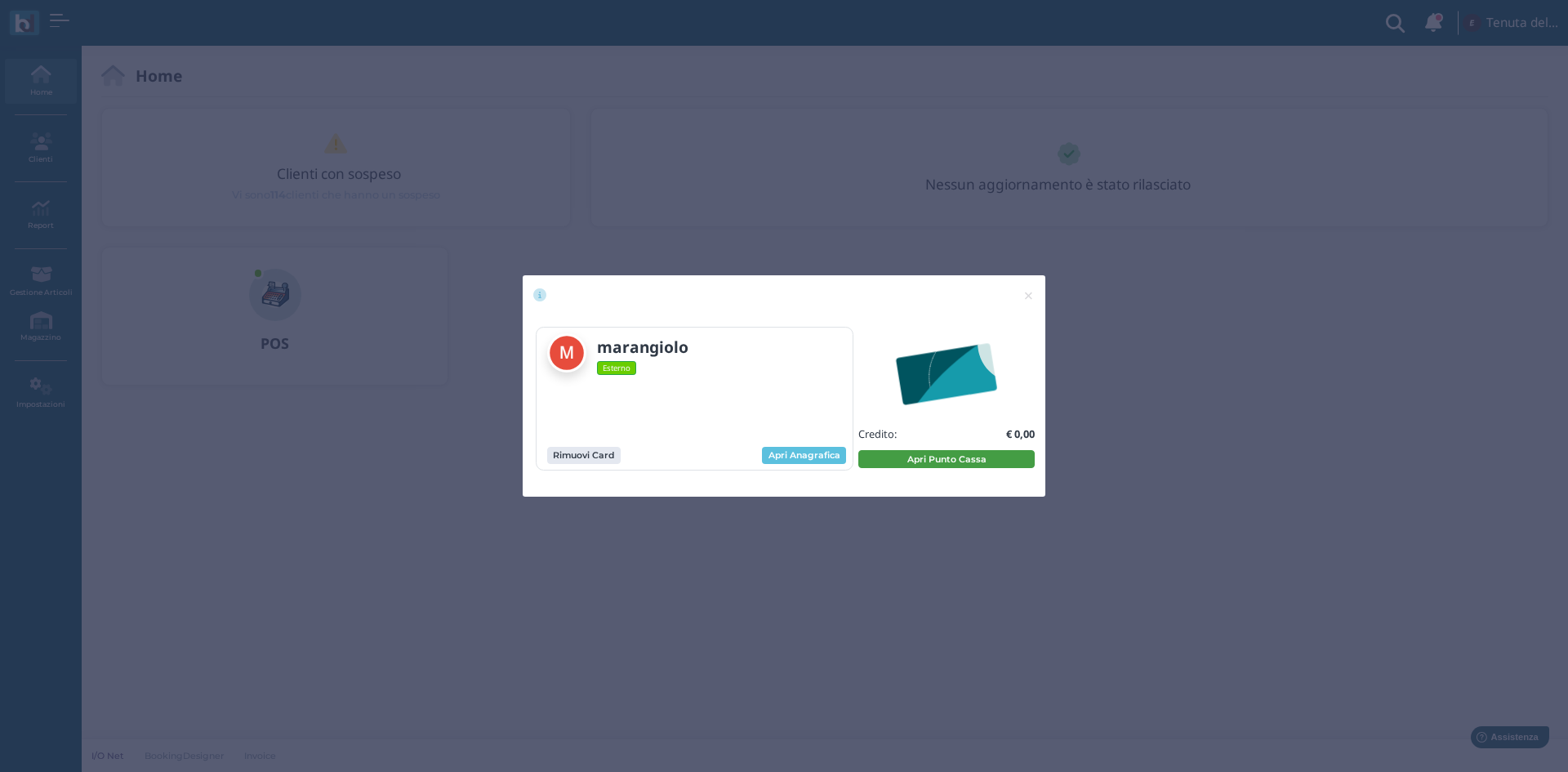
click at [916, 464] on button "Apri Punto Cassa" at bounding box center [946, 458] width 176 height 18
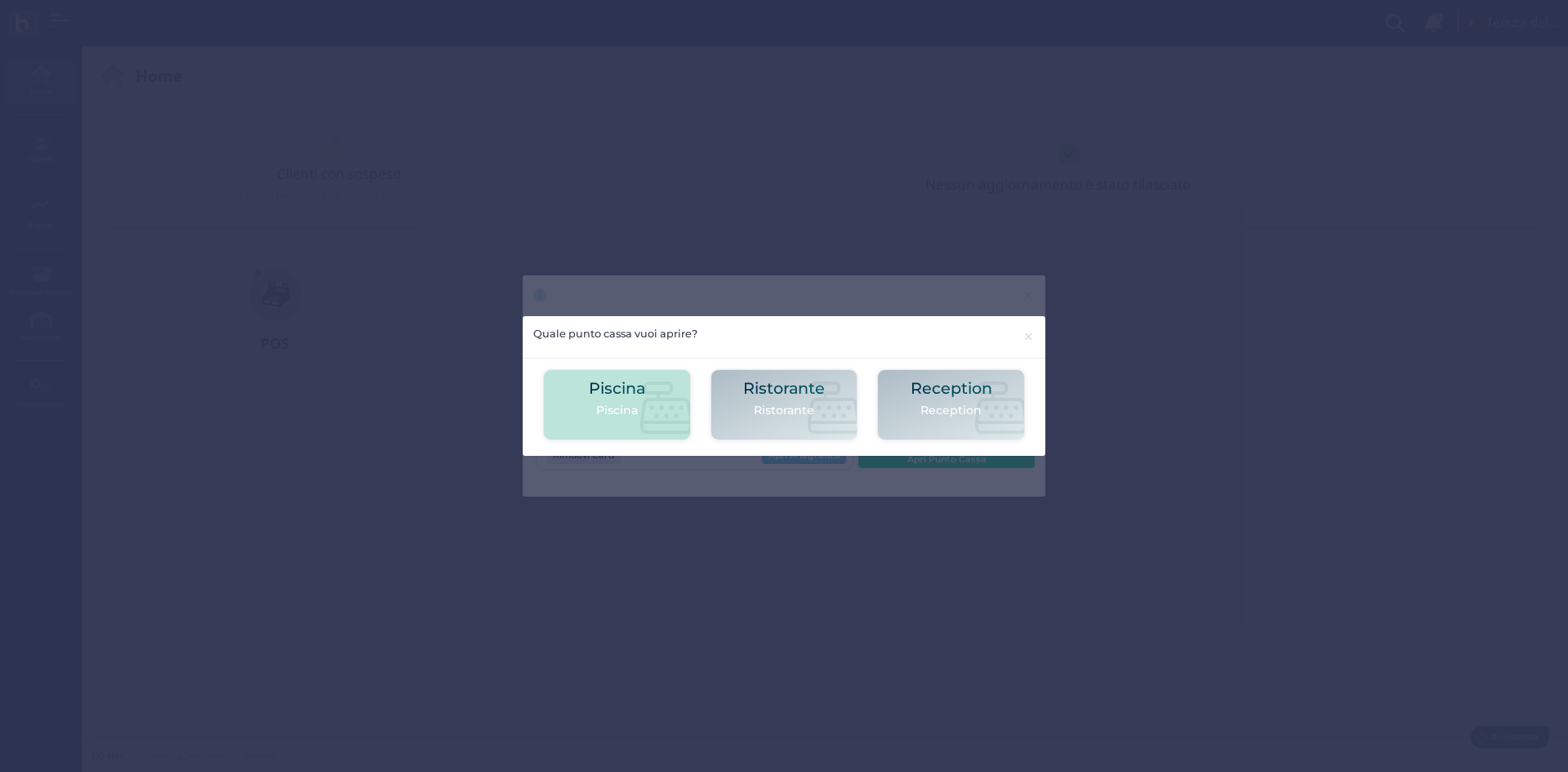
click at [648, 403] on icon at bounding box center [666, 407] width 52 height 52
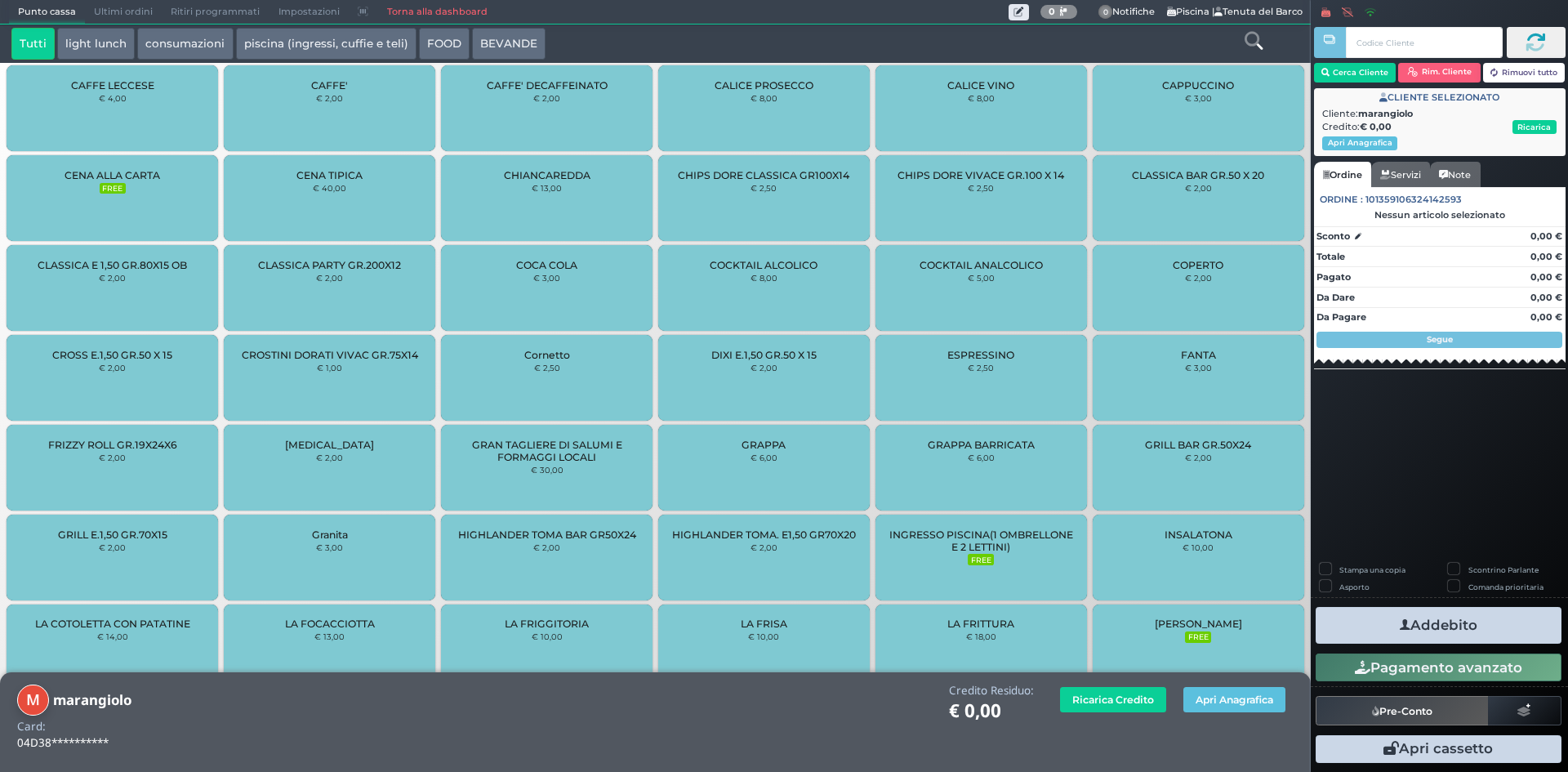
scroll to position [932, 0]
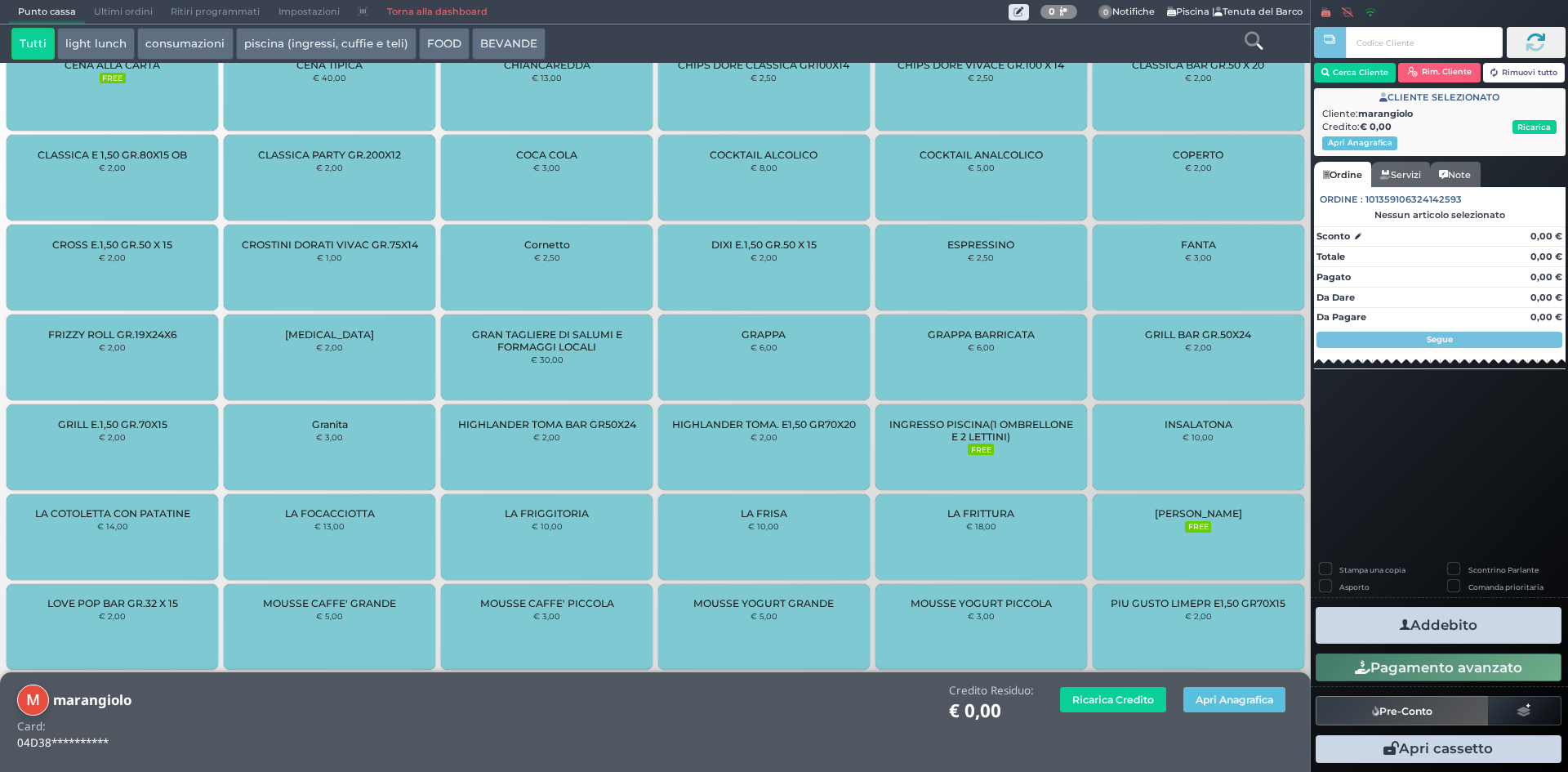
click at [968, 445] on small "FREE" at bounding box center [981, 448] width 26 height 11
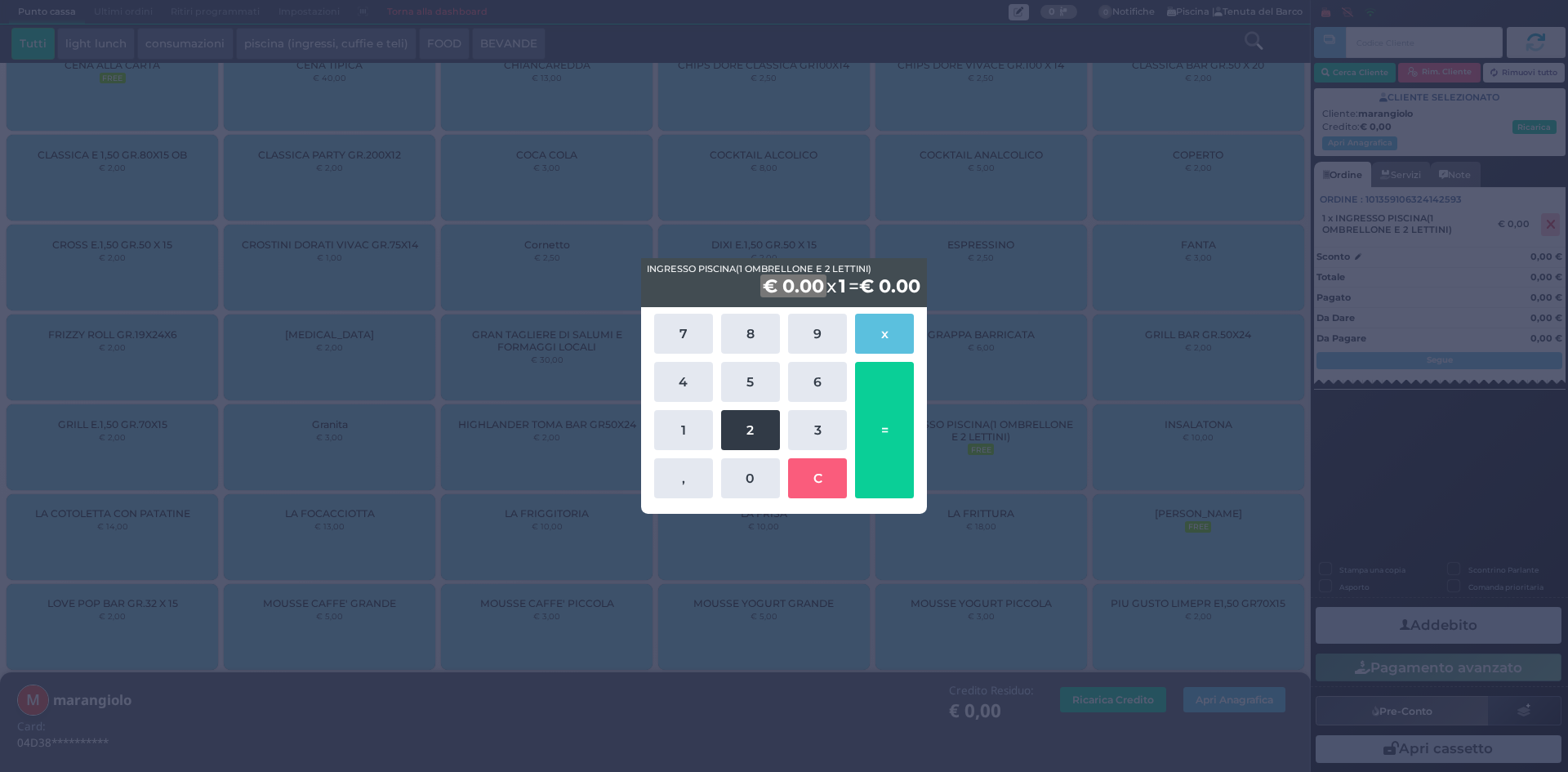
click at [753, 425] on button "2" at bounding box center [750, 429] width 59 height 40
click at [744, 389] on button "5" at bounding box center [750, 382] width 59 height 40
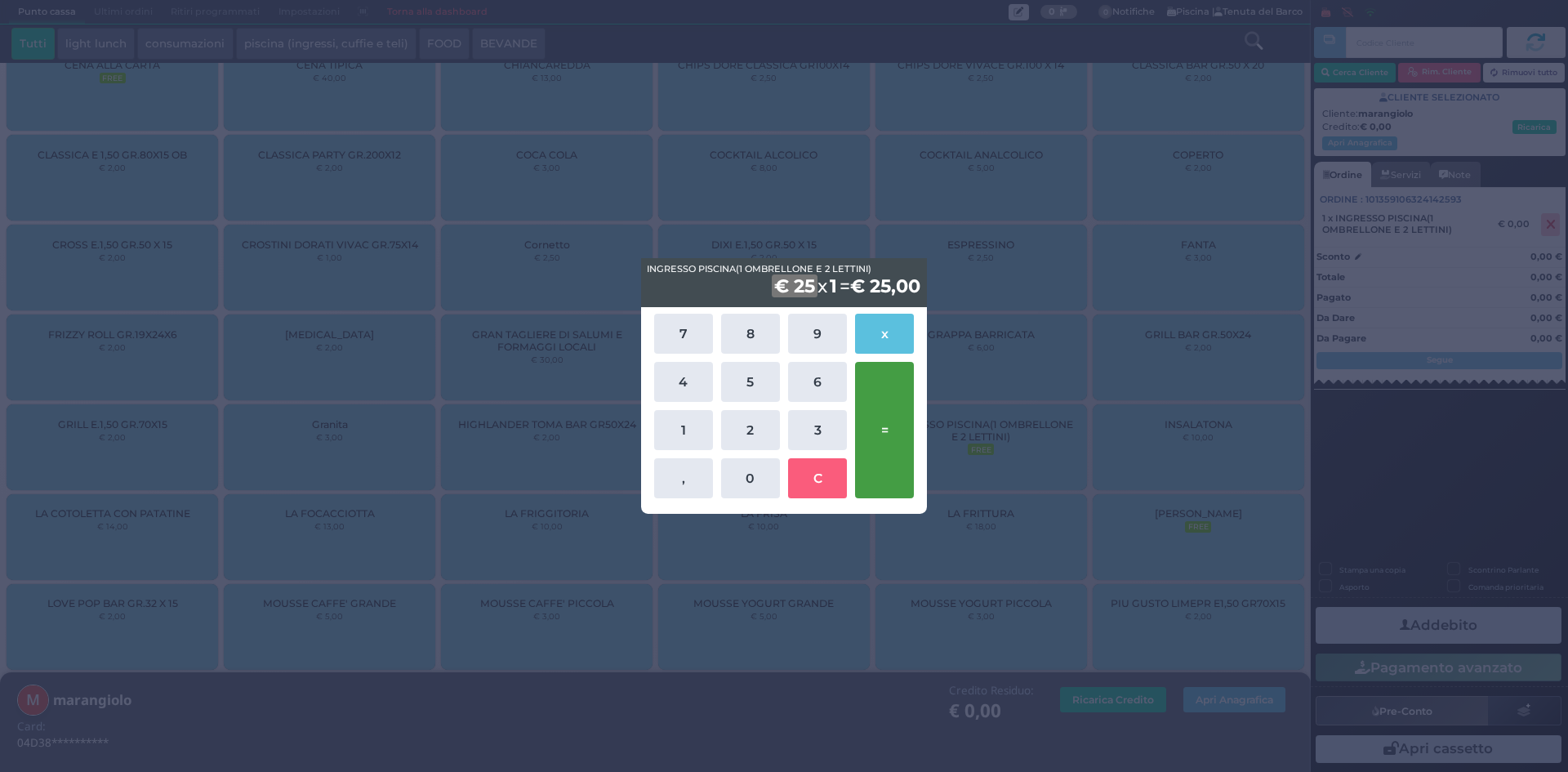
click at [874, 434] on button "=" at bounding box center [884, 430] width 59 height 136
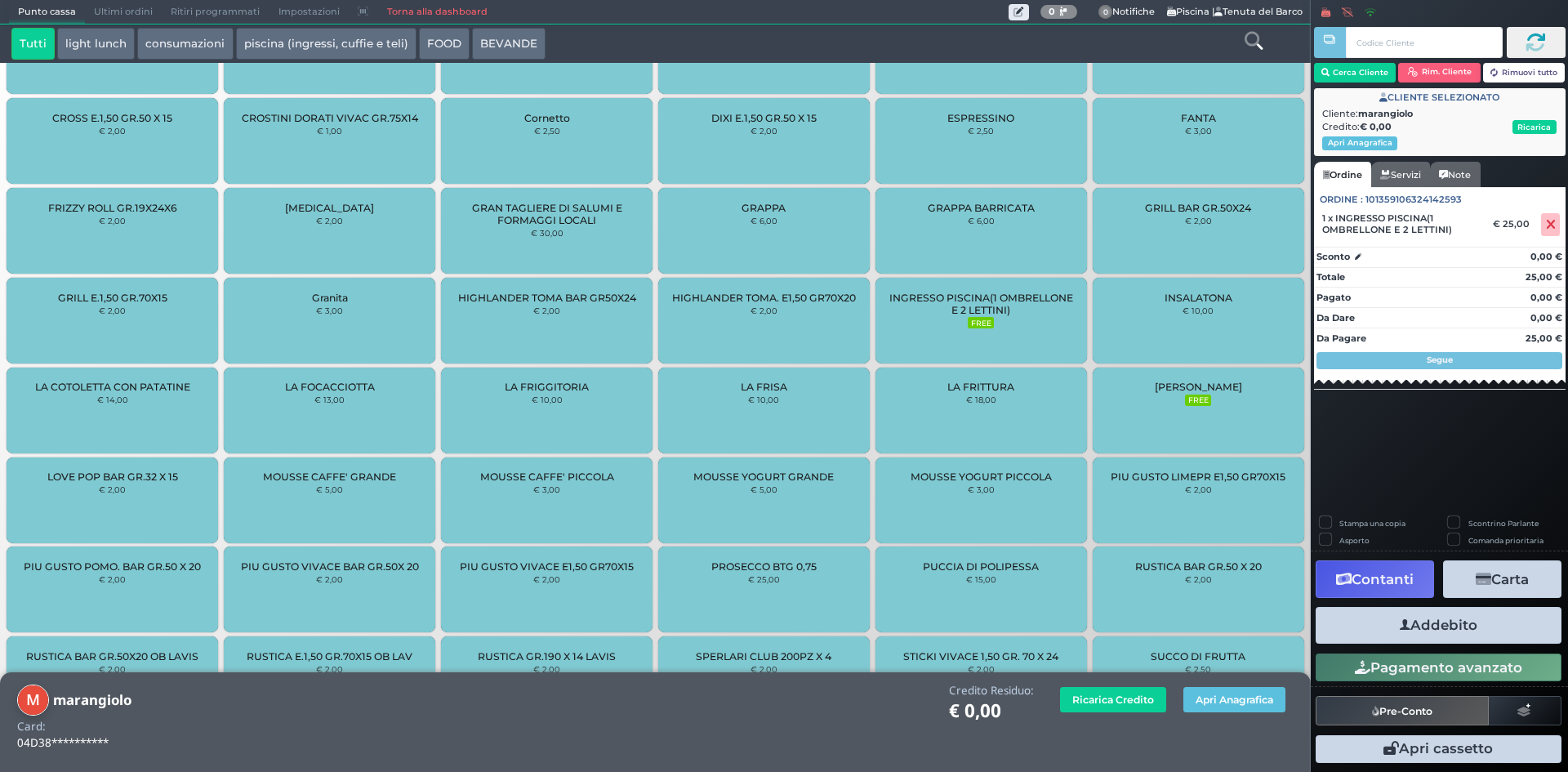
scroll to position [1283, 0]
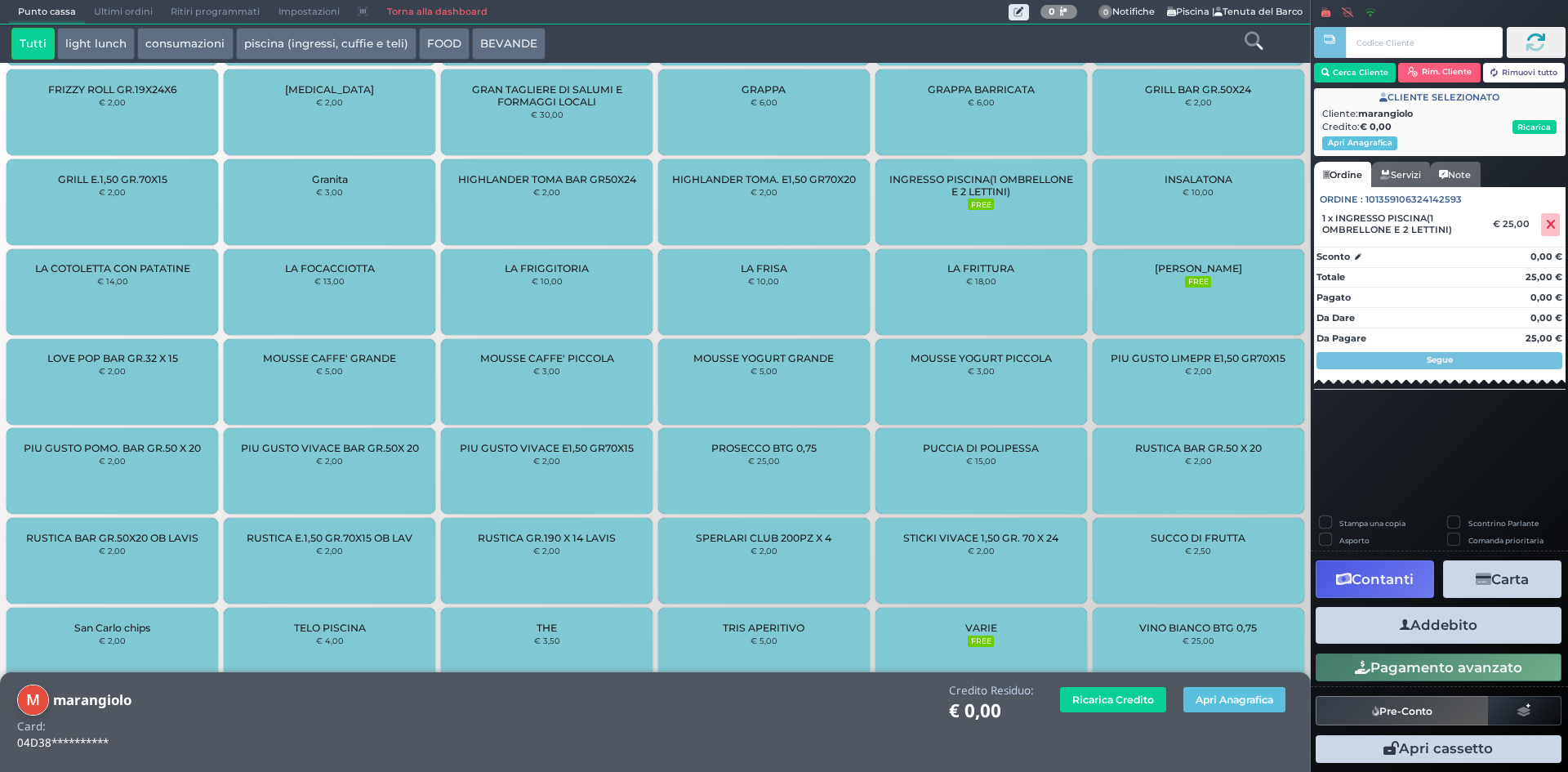
click at [1459, 628] on button "Addebito" at bounding box center [1438, 625] width 245 height 37
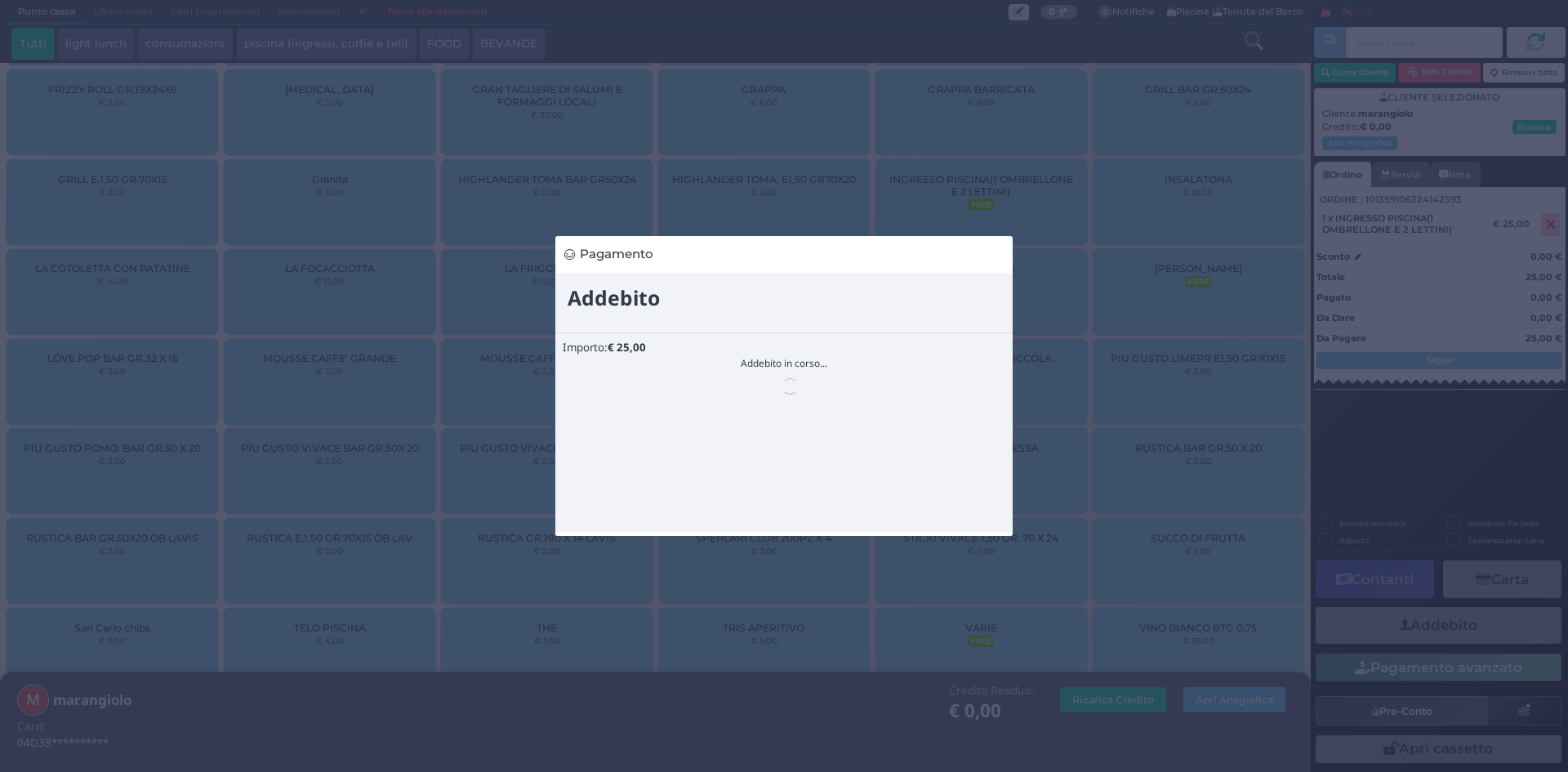
scroll to position [0, 0]
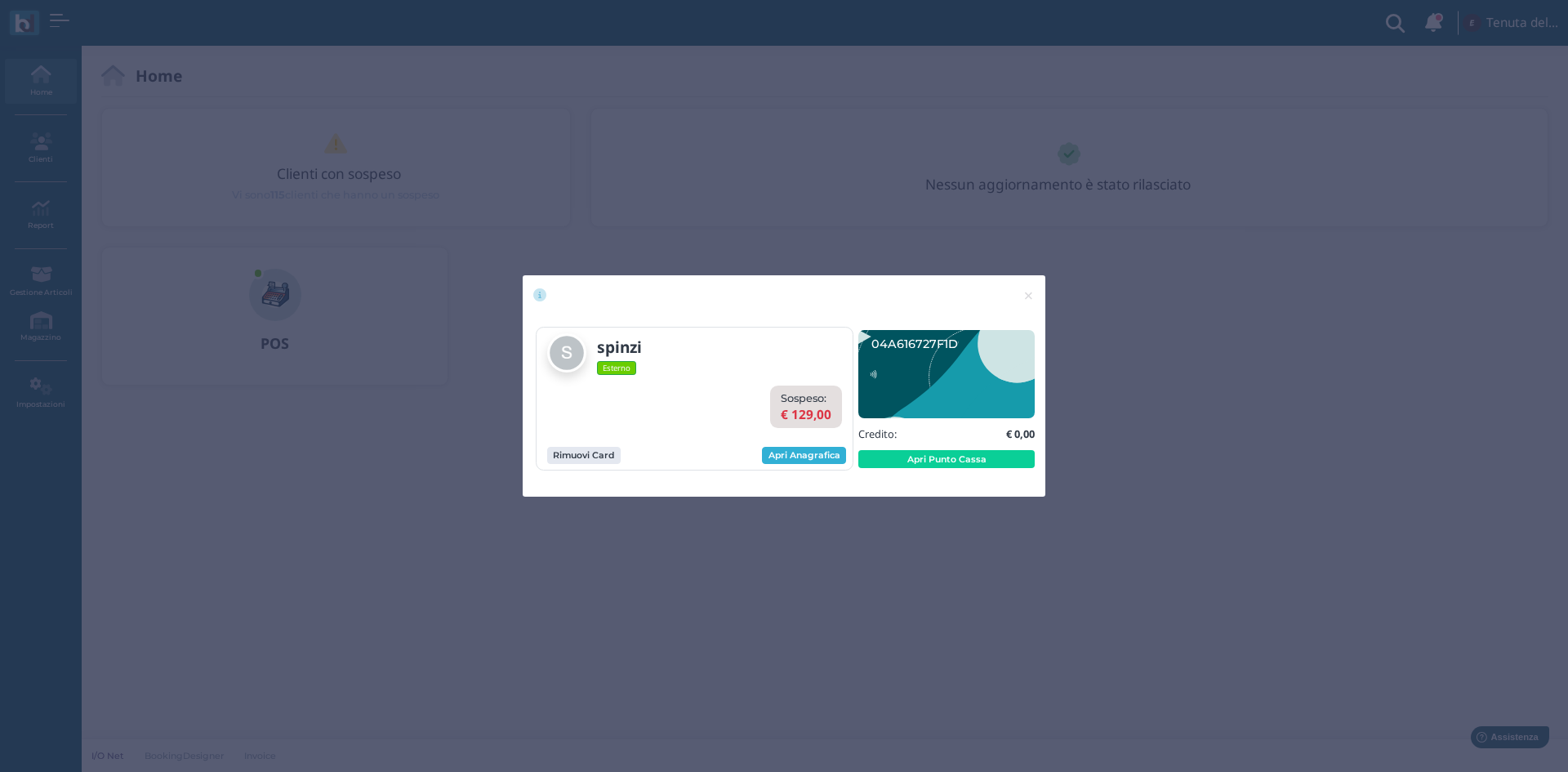
click at [833, 454] on link "Apri Anagrafica" at bounding box center [804, 455] width 84 height 18
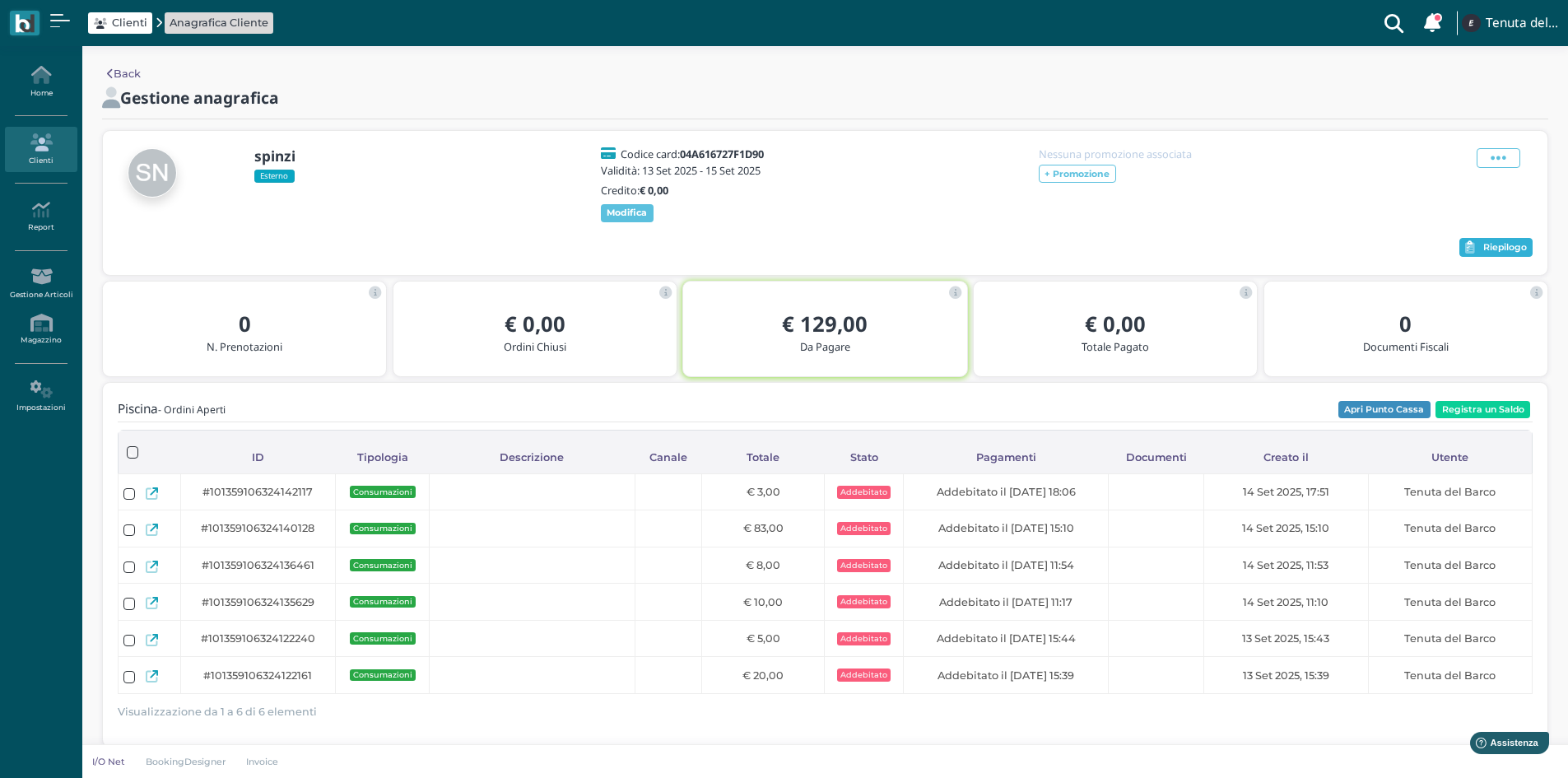
click at [1486, 256] on button "Riepilogo" at bounding box center [1495, 247] width 73 height 20
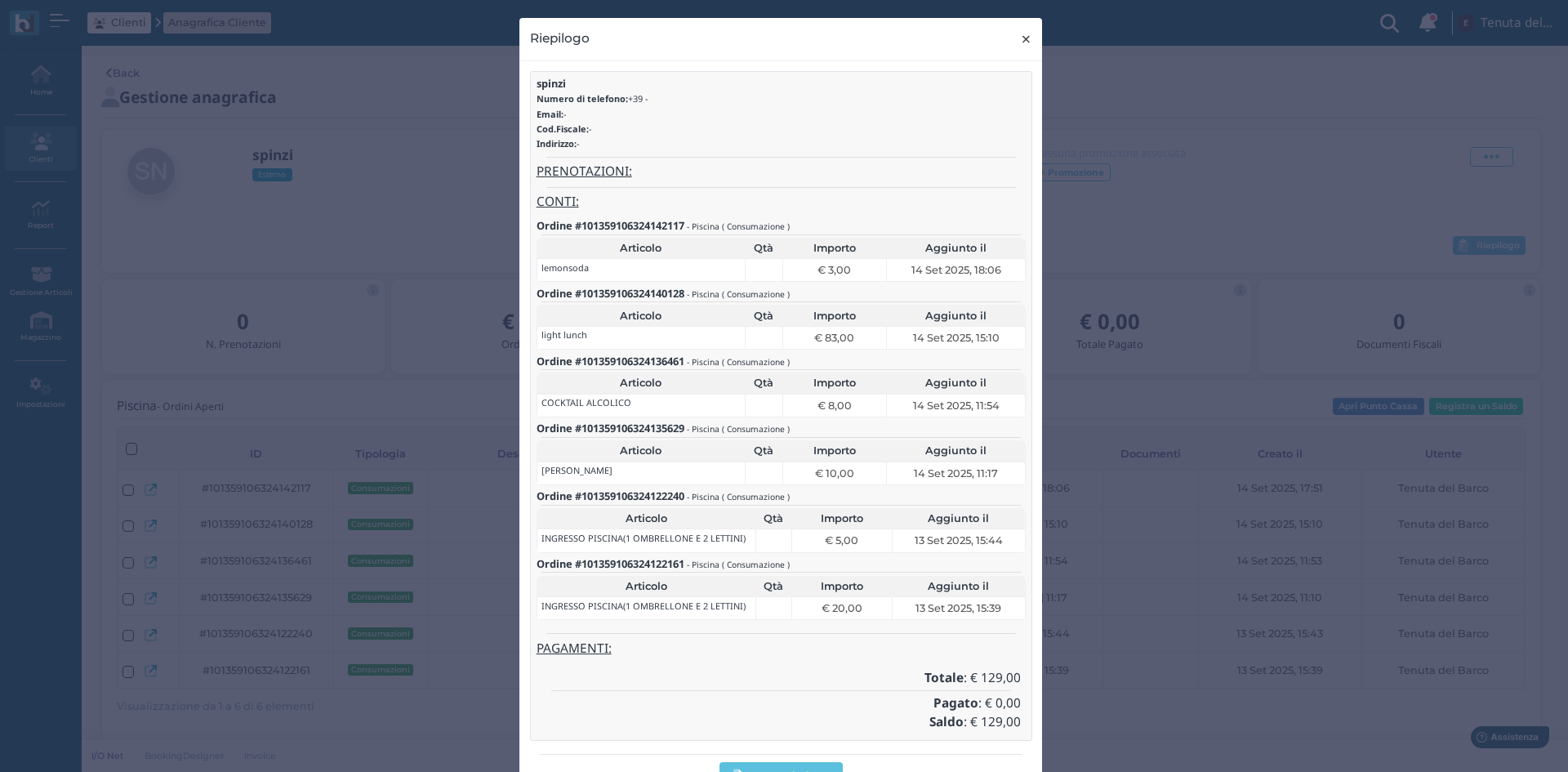
click at [1012, 41] on button "× close" at bounding box center [1026, 38] width 33 height 42
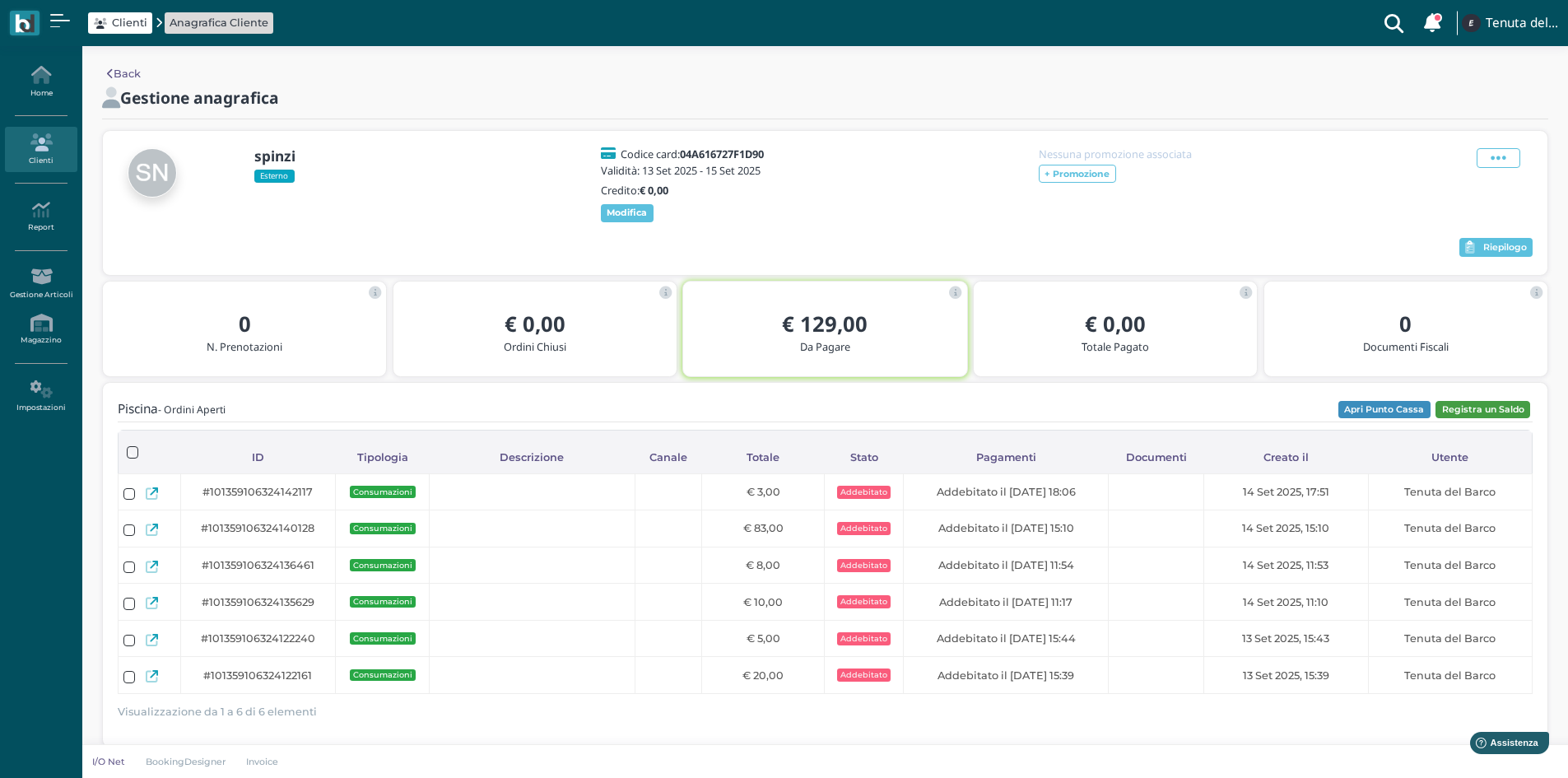
click at [1491, 410] on button "Registra un Saldo" at bounding box center [1482, 410] width 94 height 18
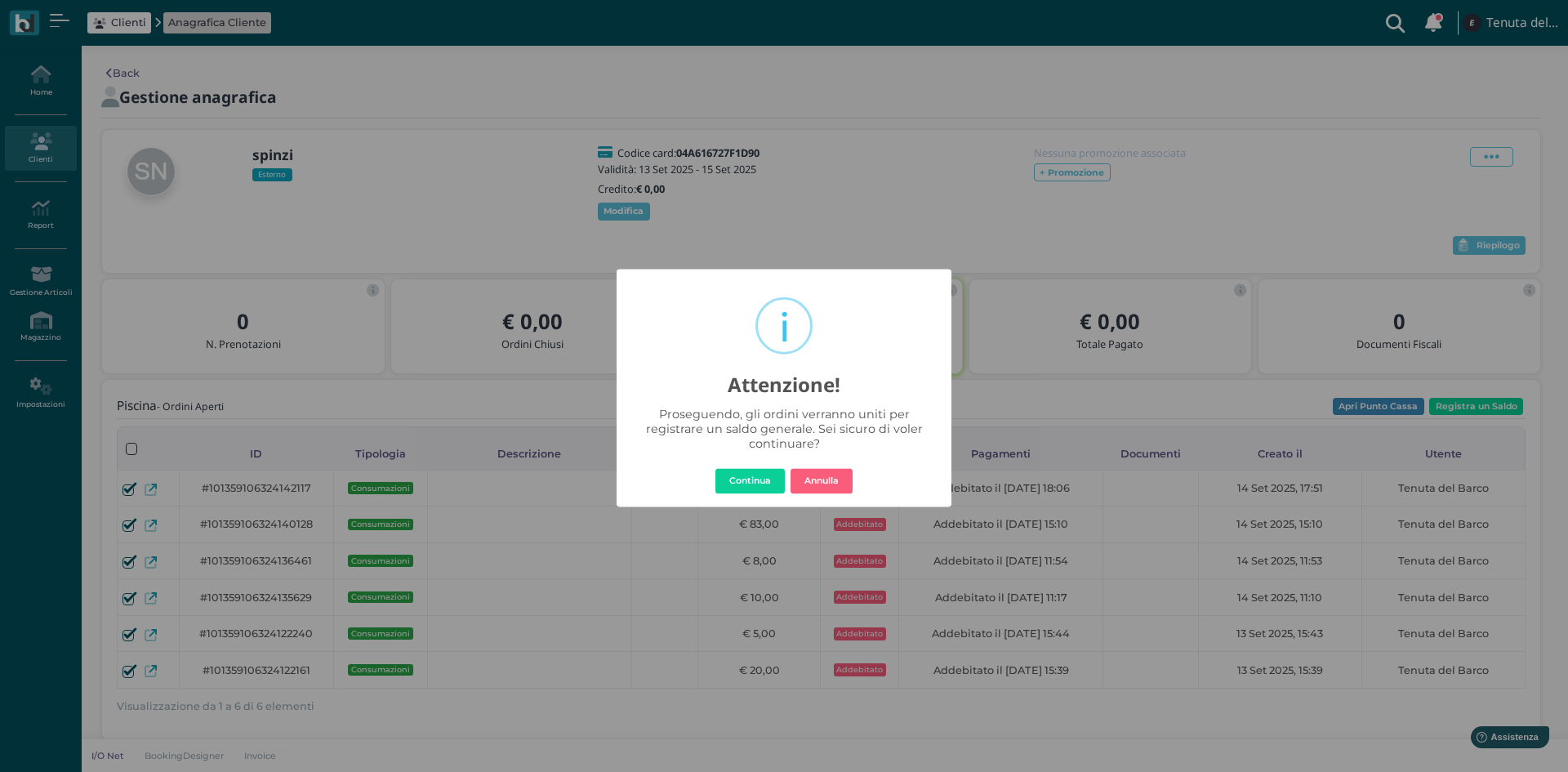
click at [761, 483] on button "Continua" at bounding box center [750, 481] width 69 height 26
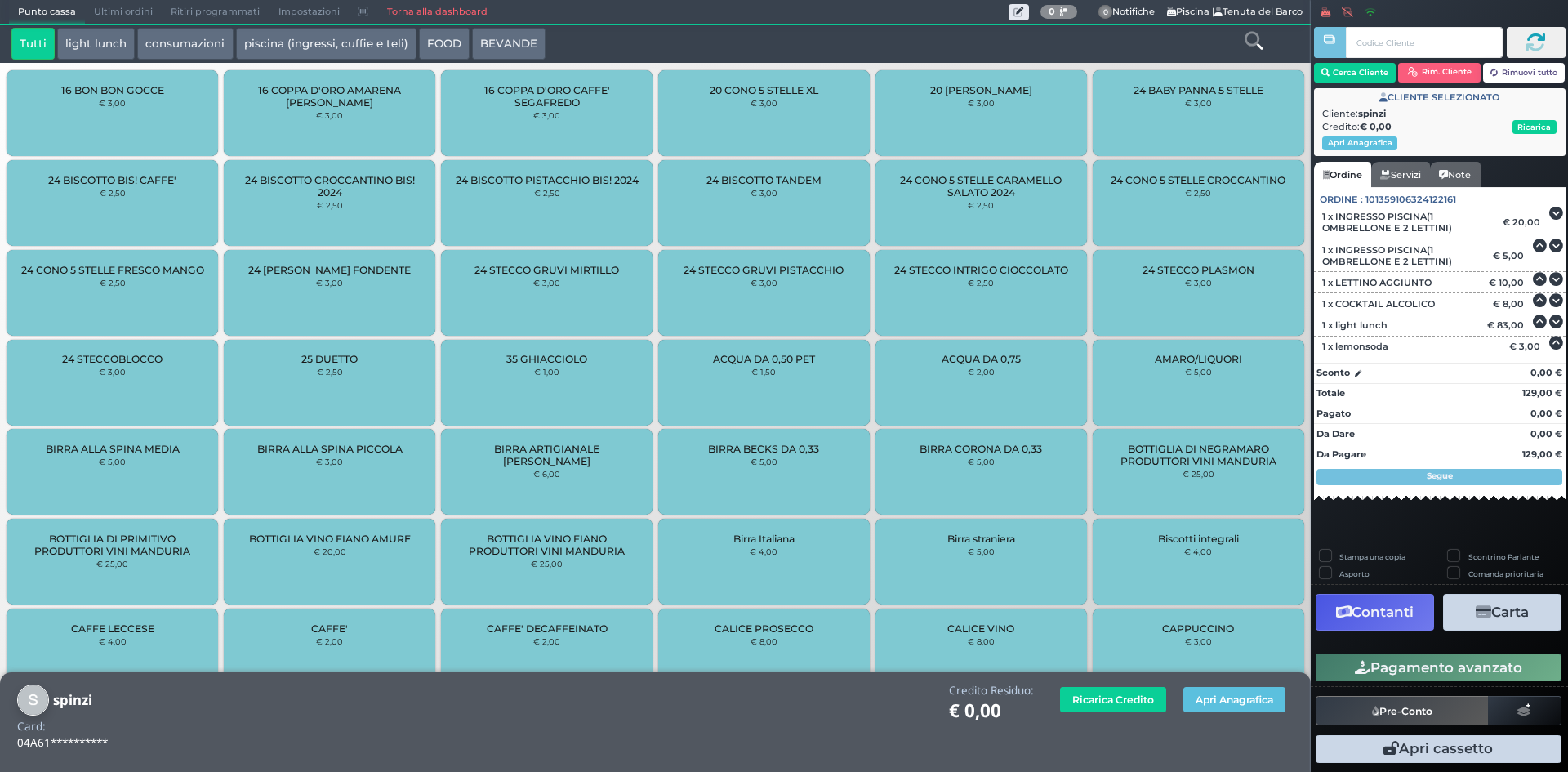
click at [1386, 606] on button "Contanti" at bounding box center [1375, 612] width 118 height 37
